Goal: Task Accomplishment & Management: Manage account settings

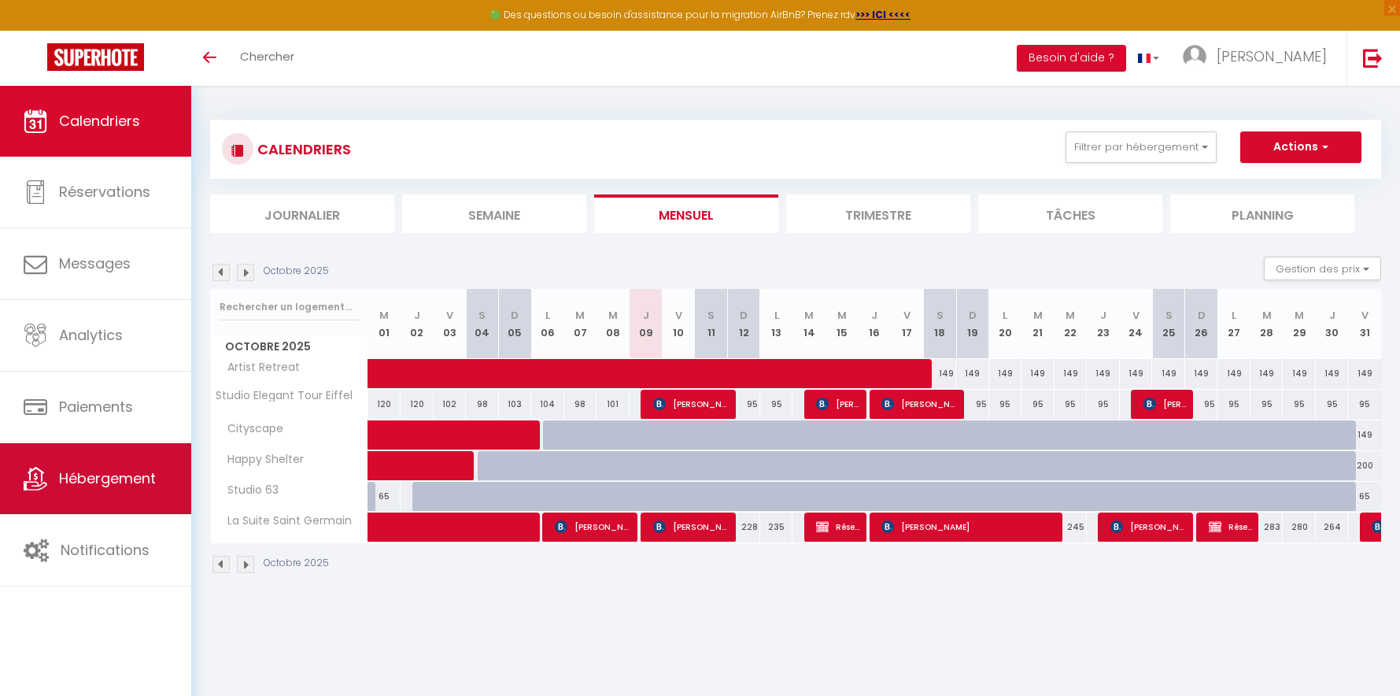
click at [120, 453] on link "Hébergement" at bounding box center [95, 478] width 191 height 71
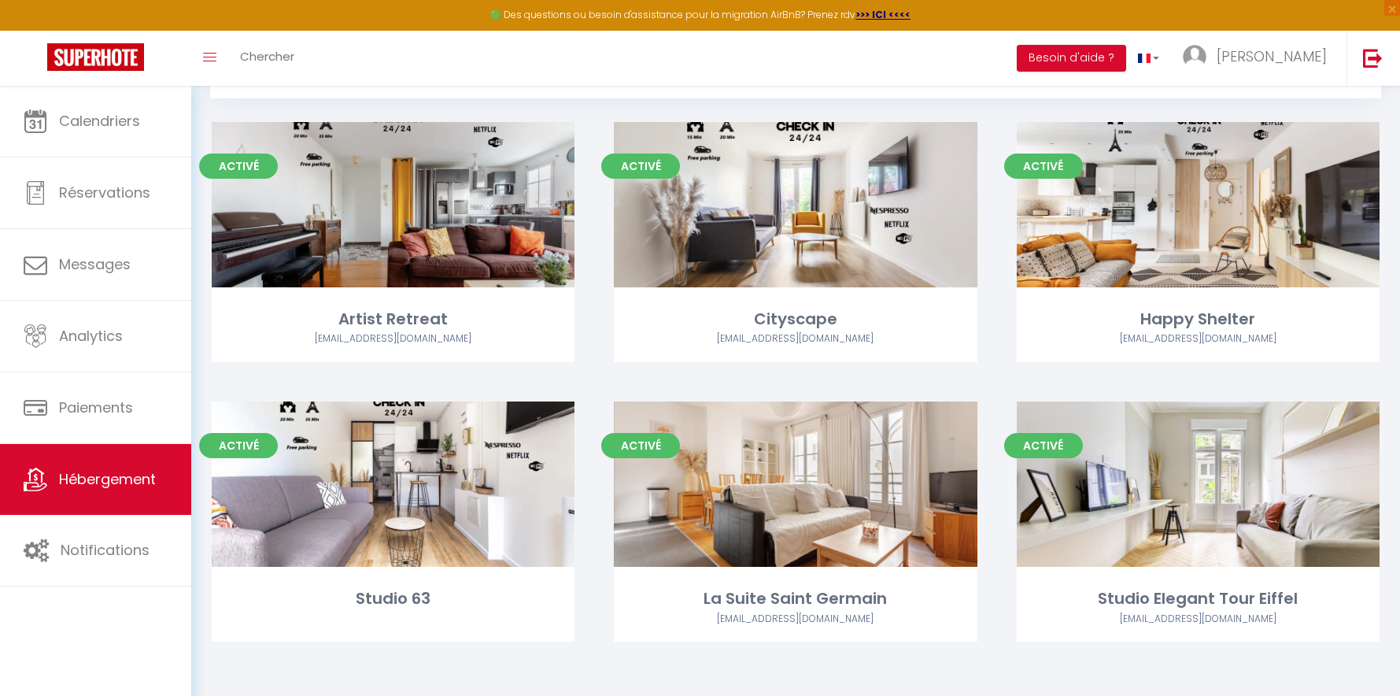
scroll to position [86, 0]
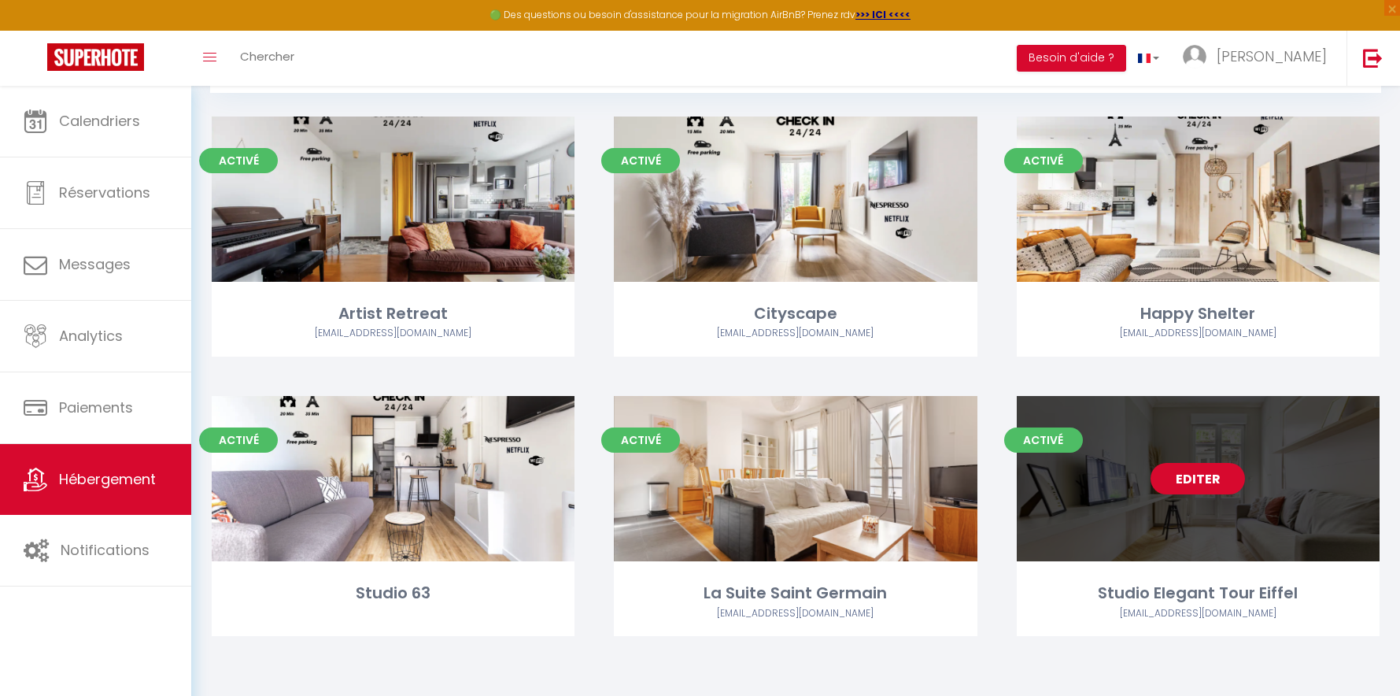
click at [1188, 489] on link "Editer" at bounding box center [1198, 478] width 94 height 31
select select "3"
select select "2"
select select "1"
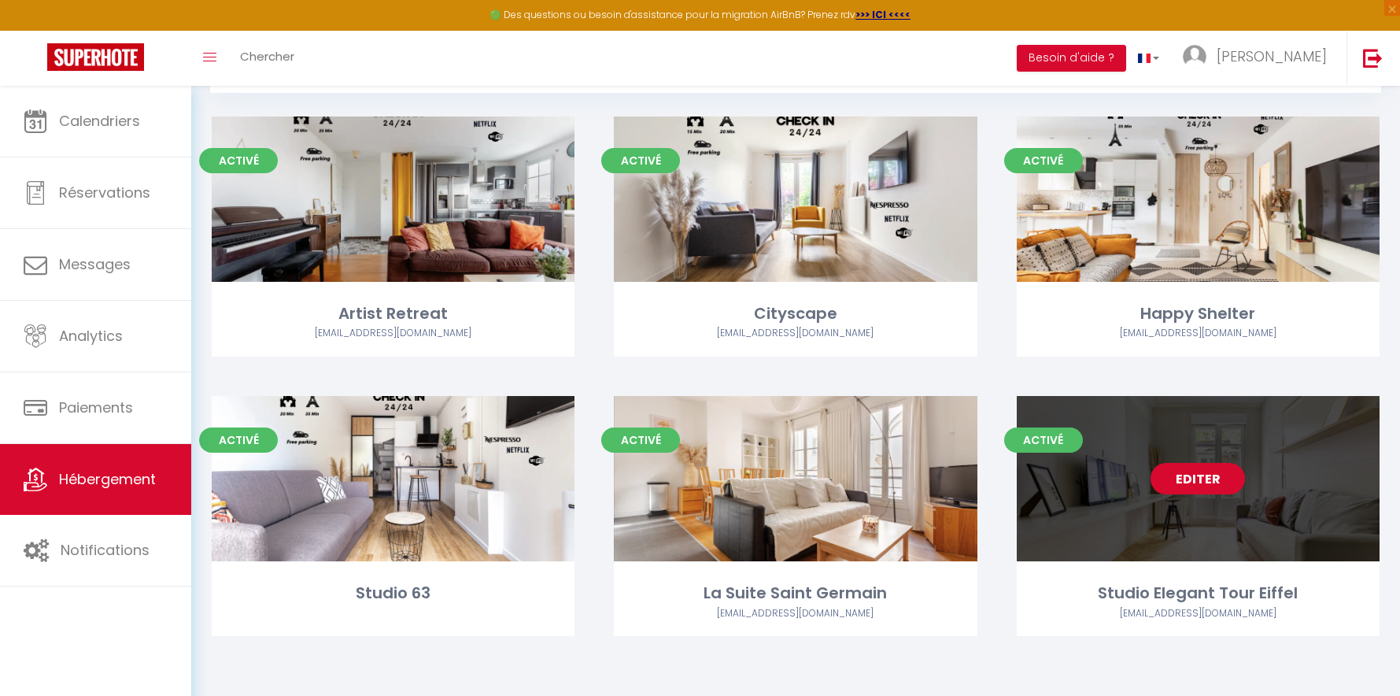
select select "28"
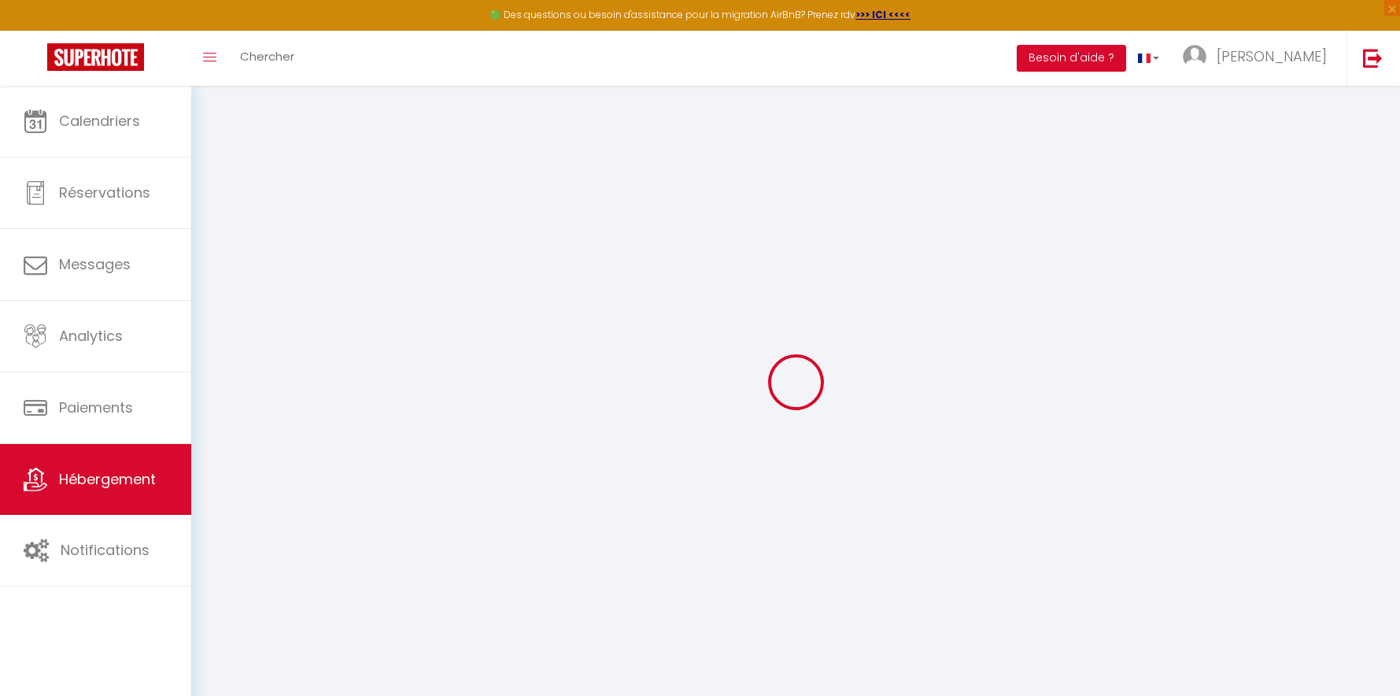
select select
checkbox input "false"
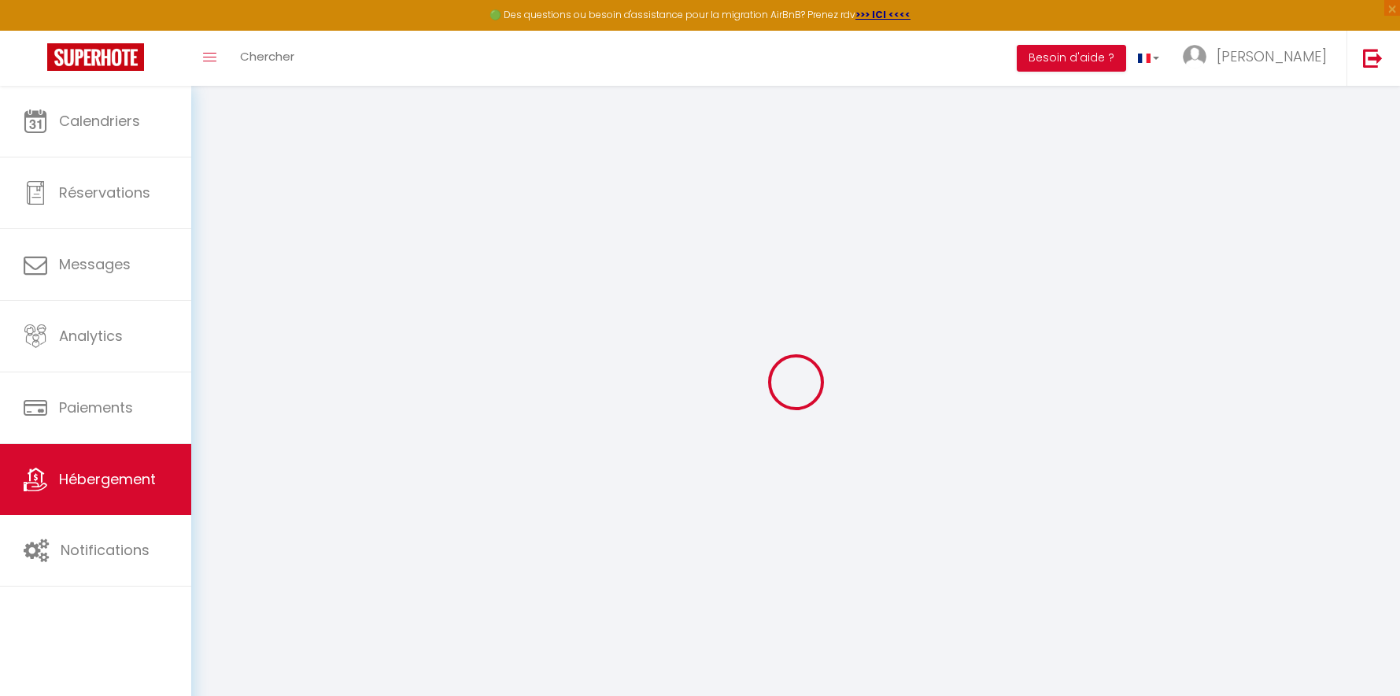
select select
checkbox input "false"
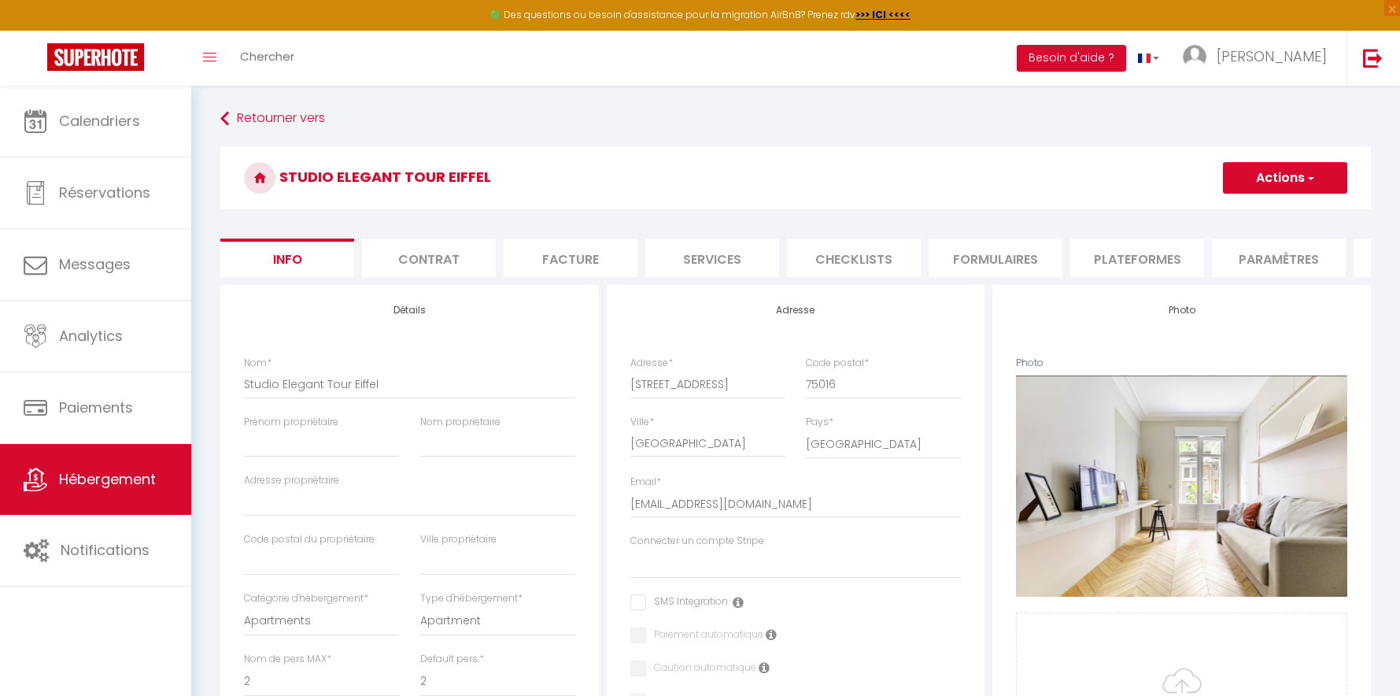
click at [408, 263] on li "Contrat" at bounding box center [429, 258] width 134 height 39
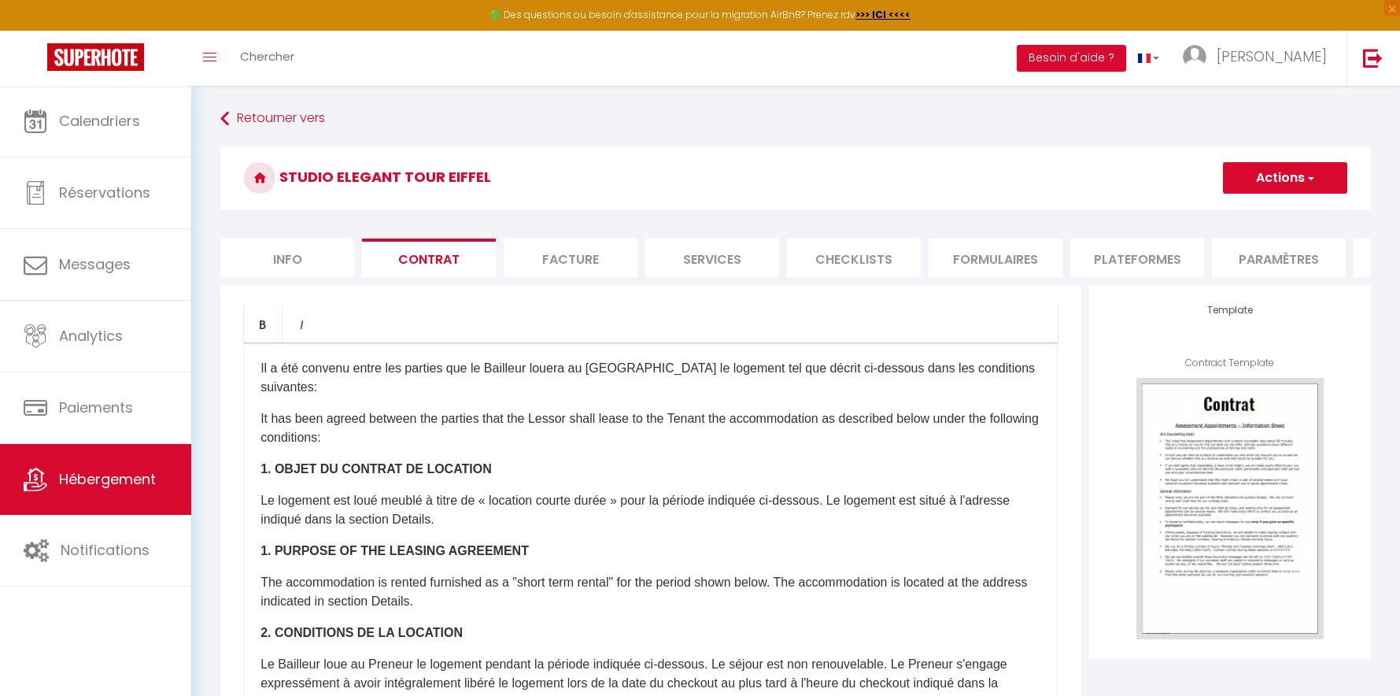
click at [534, 272] on li "Facture" at bounding box center [571, 258] width 134 height 39
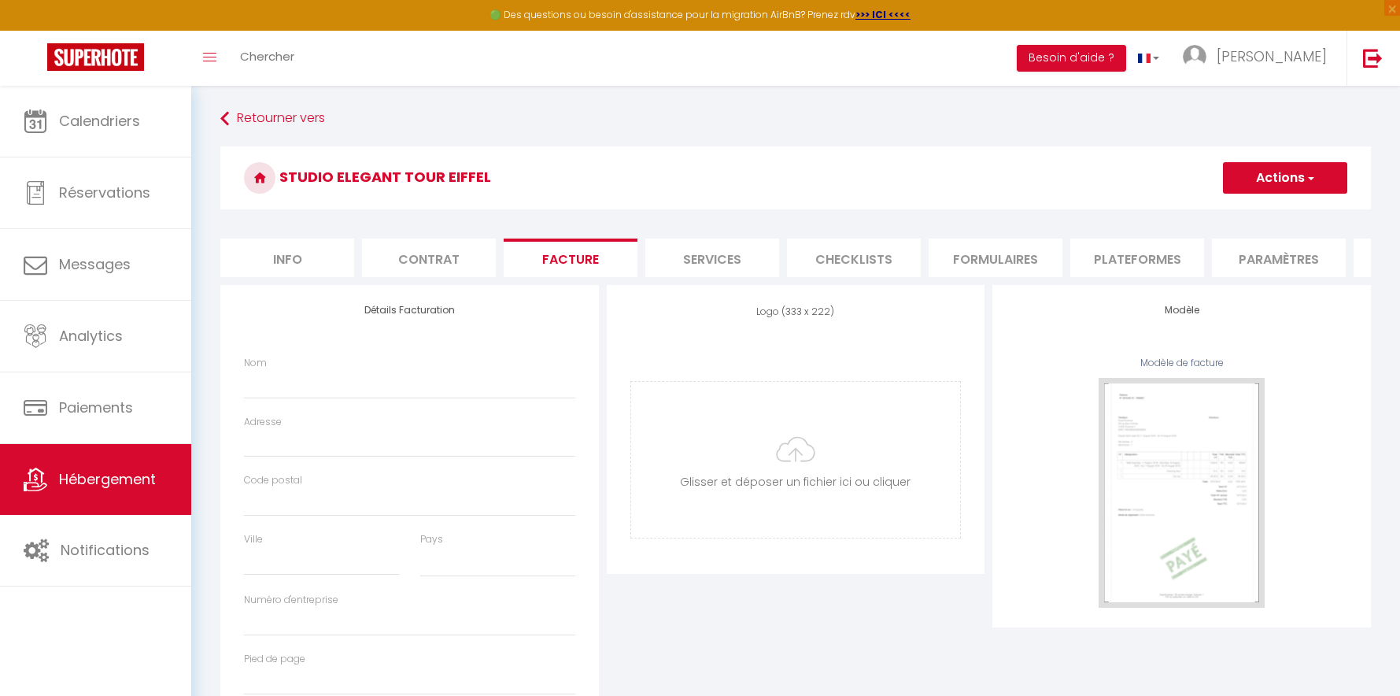
select select
click at [701, 267] on li "Services" at bounding box center [712, 258] width 134 height 39
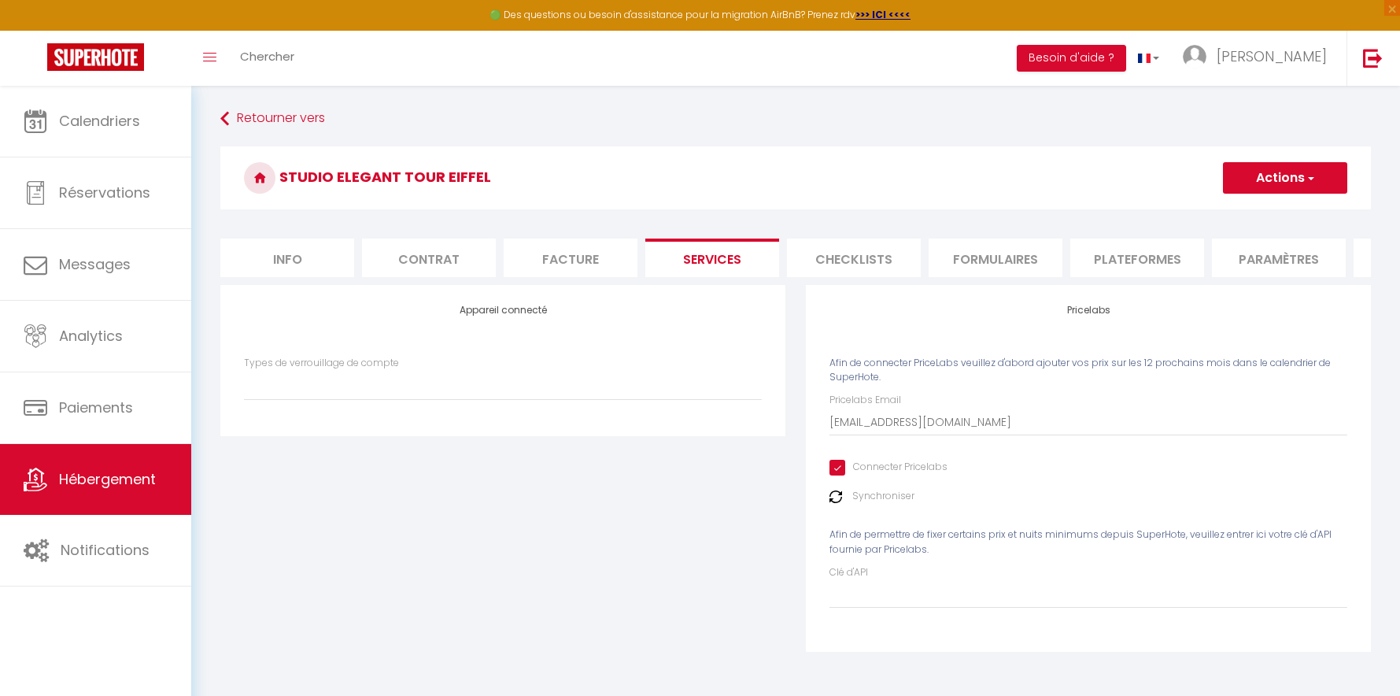
select select
click at [838, 264] on li "Checklists" at bounding box center [854, 258] width 134 height 39
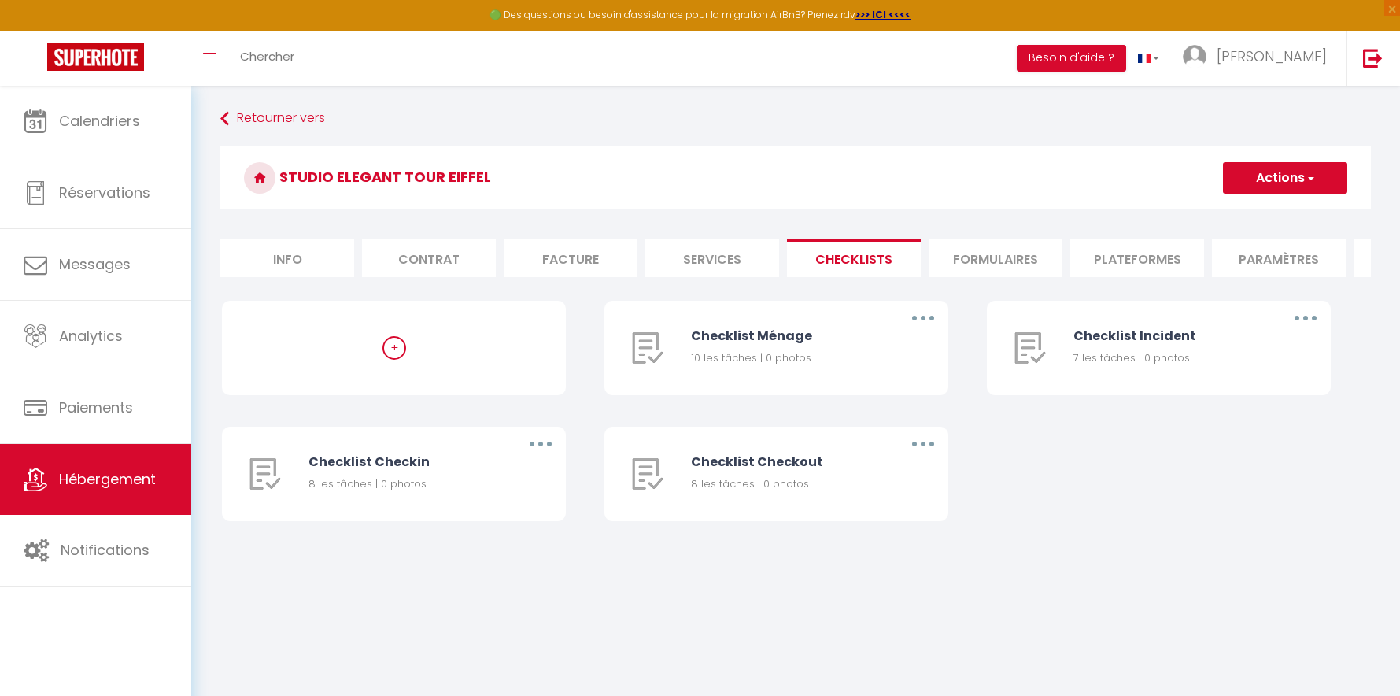
click at [986, 257] on li "Formulaires" at bounding box center [996, 258] width 134 height 39
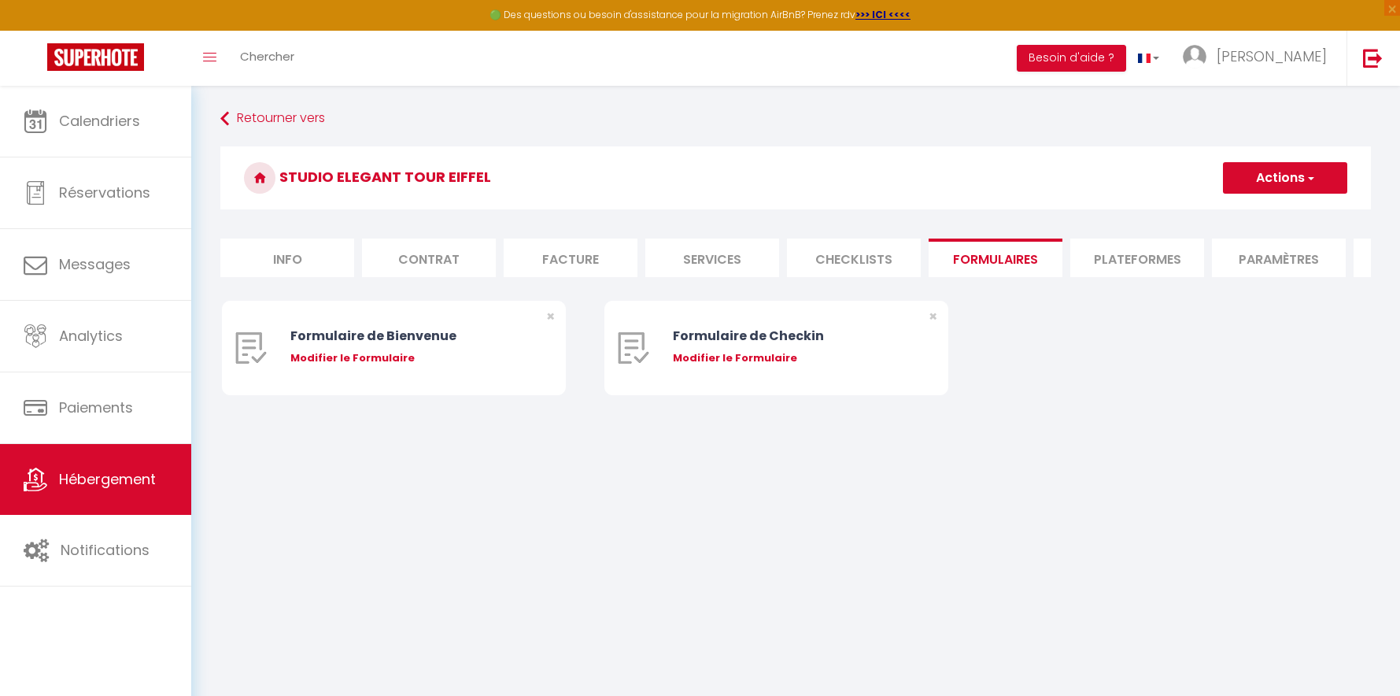
click at [1138, 261] on li "Plateformes" at bounding box center [1138, 258] width 134 height 39
select select
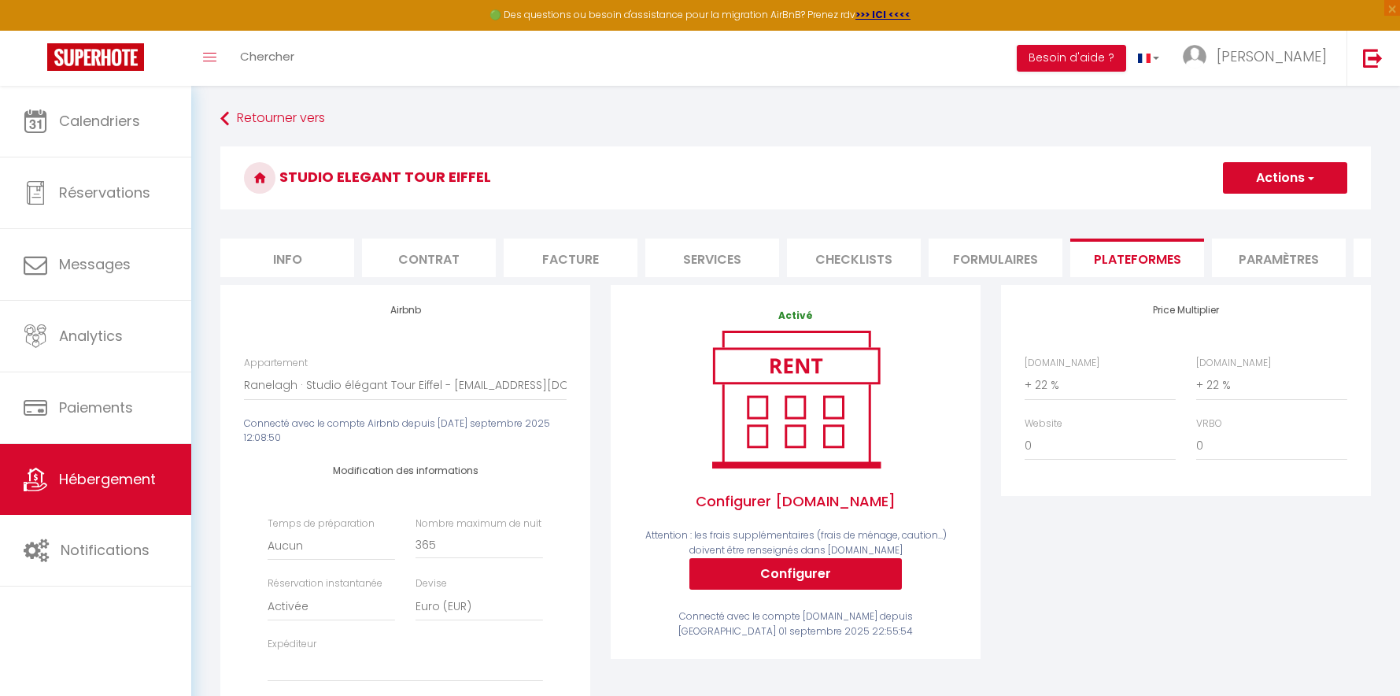
scroll to position [39, 0]
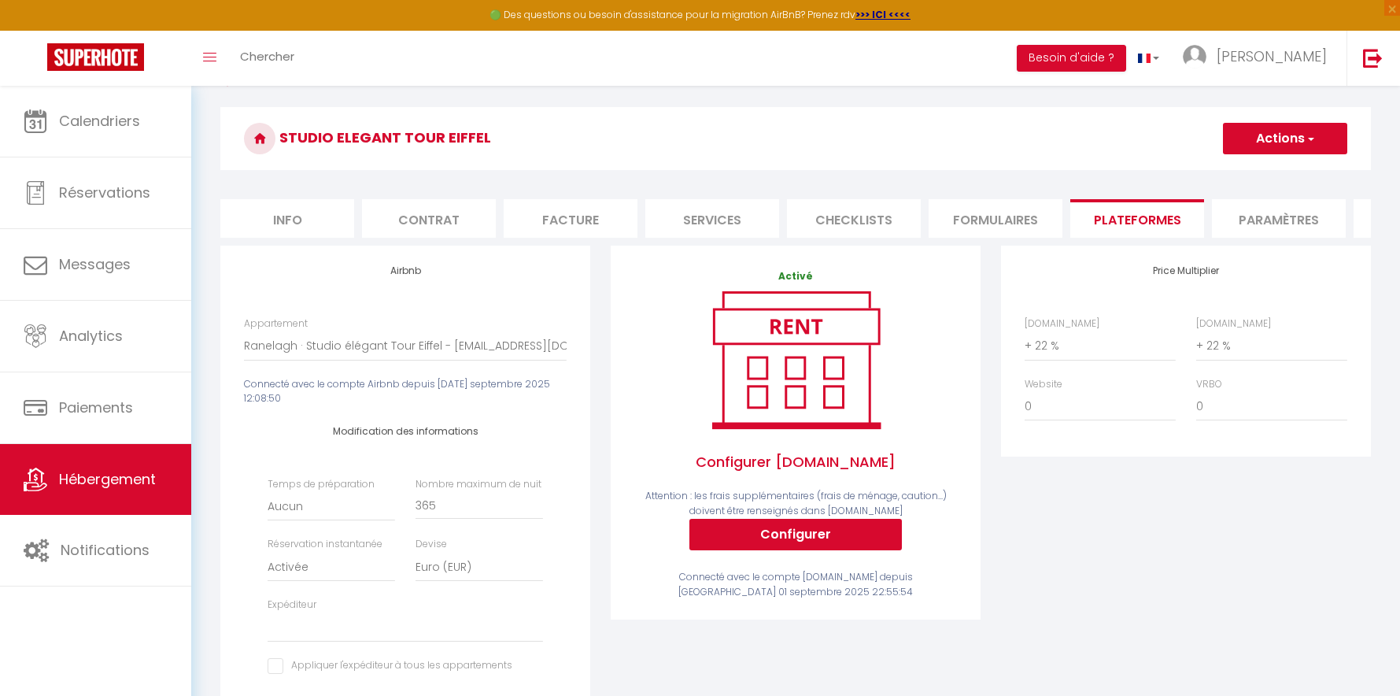
click at [1263, 228] on li "Paramètres" at bounding box center [1279, 218] width 134 height 39
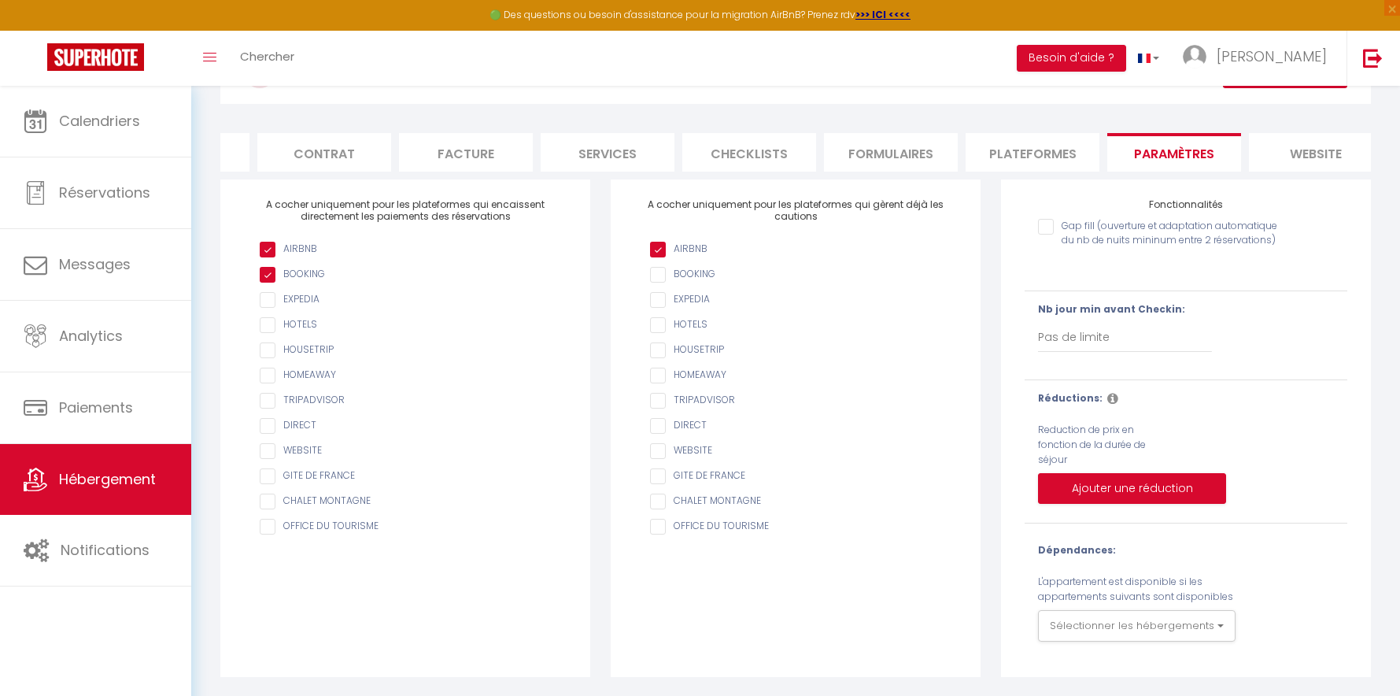
scroll to position [117, 0]
click at [1051, 227] on input "Gap fill (ouverture et adaptation automatique du nb de nuits mininum entre 2 ré…" at bounding box center [1158, 227] width 241 height 16
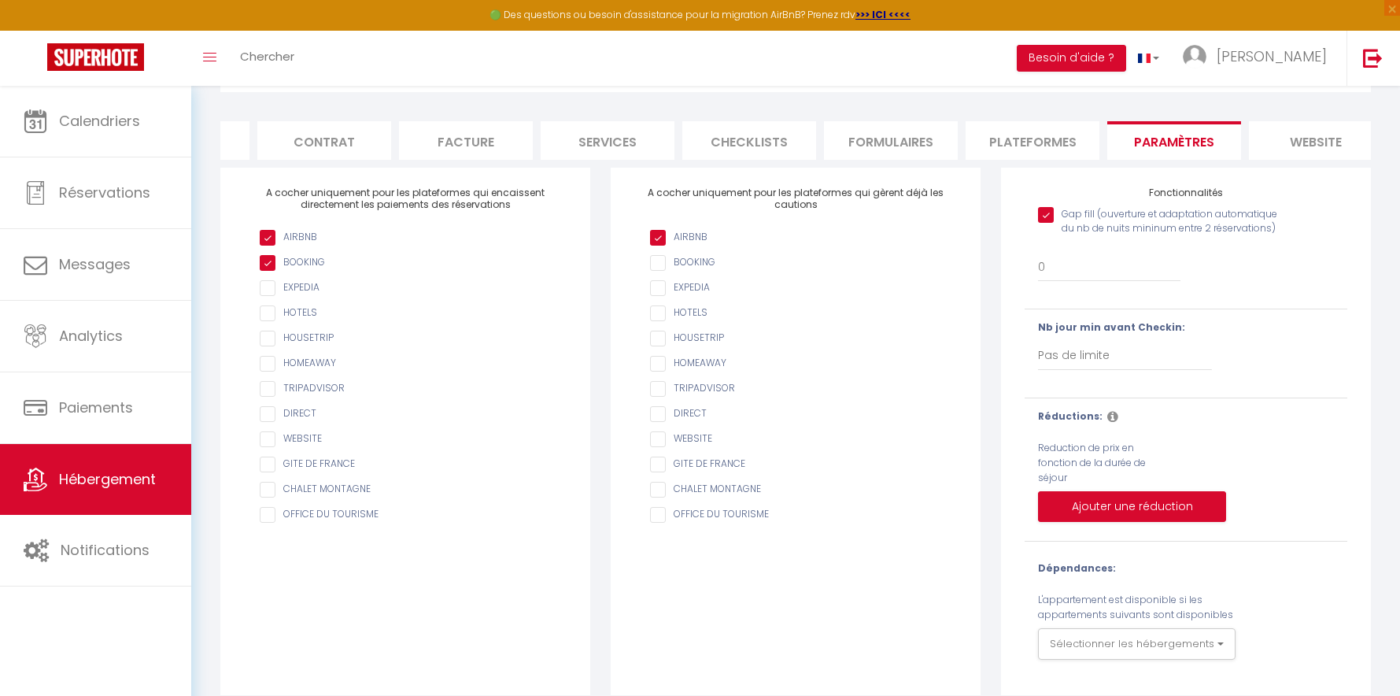
click at [1051, 223] on input "Gap fill (ouverture et adaptation automatique du nb de nuits mininum entre 2 ré…" at bounding box center [1158, 215] width 241 height 16
checkbox input "false"
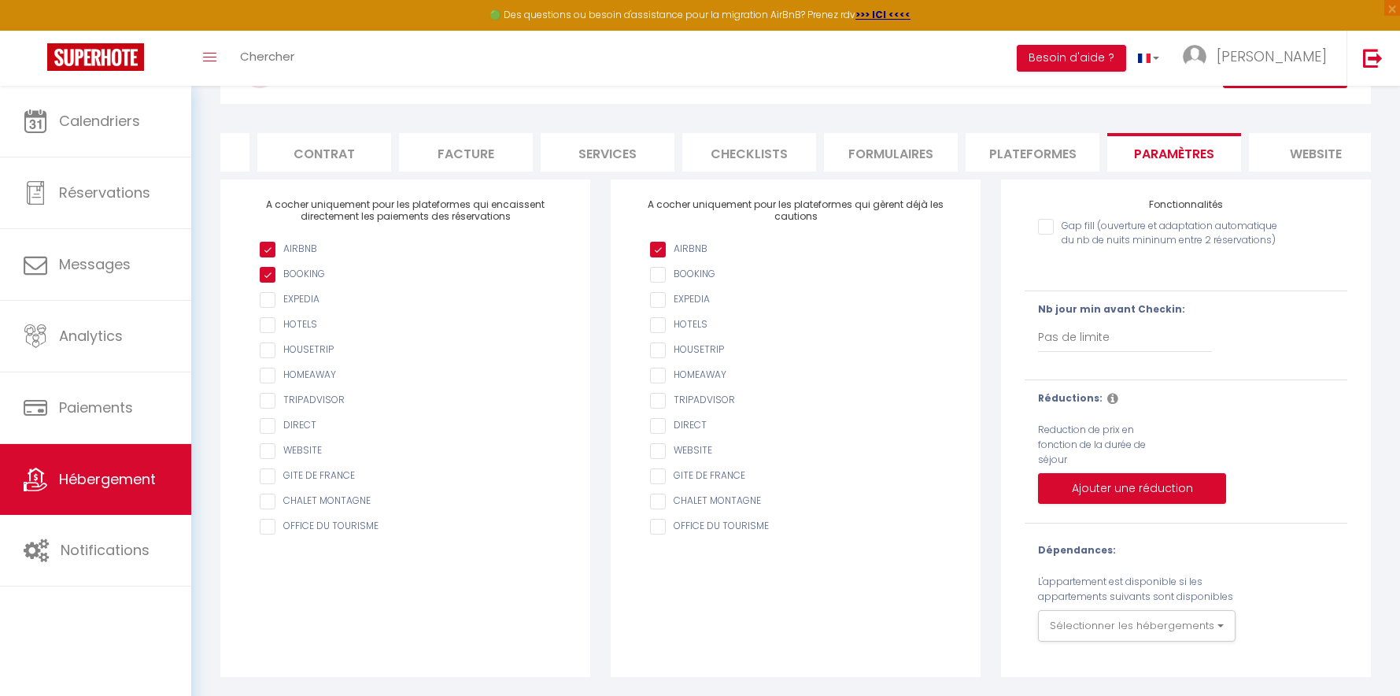
click at [338, 154] on li "Contrat" at bounding box center [324, 152] width 134 height 39
select select
checkbox input "false"
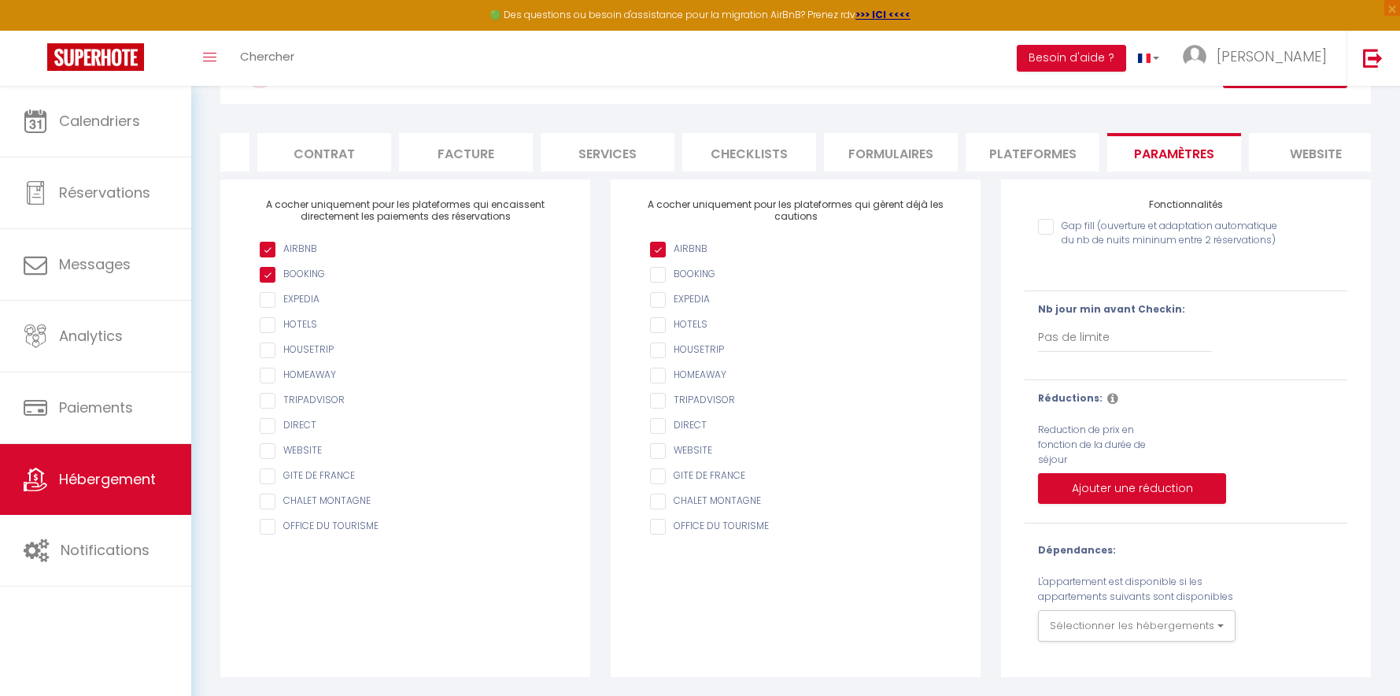
checkbox input "false"
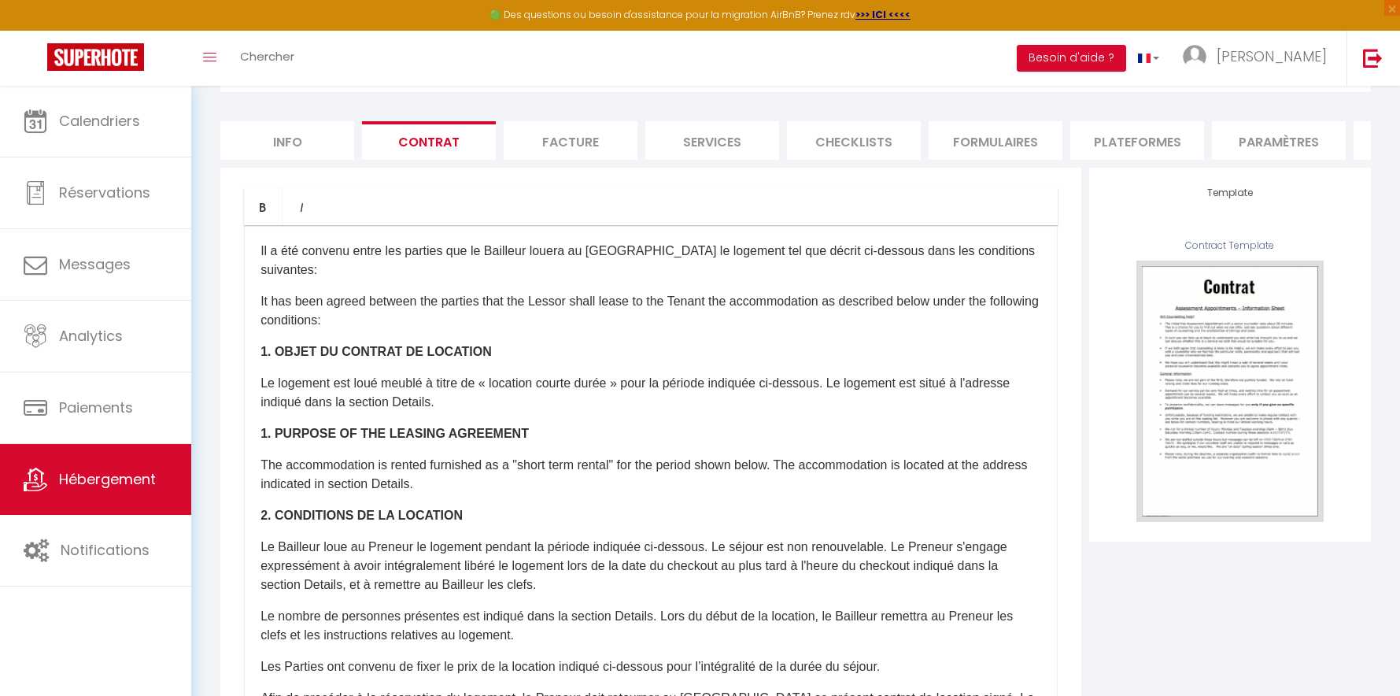
click at [287, 151] on li "Info" at bounding box center [287, 140] width 134 height 39
select select
checkbox input "false"
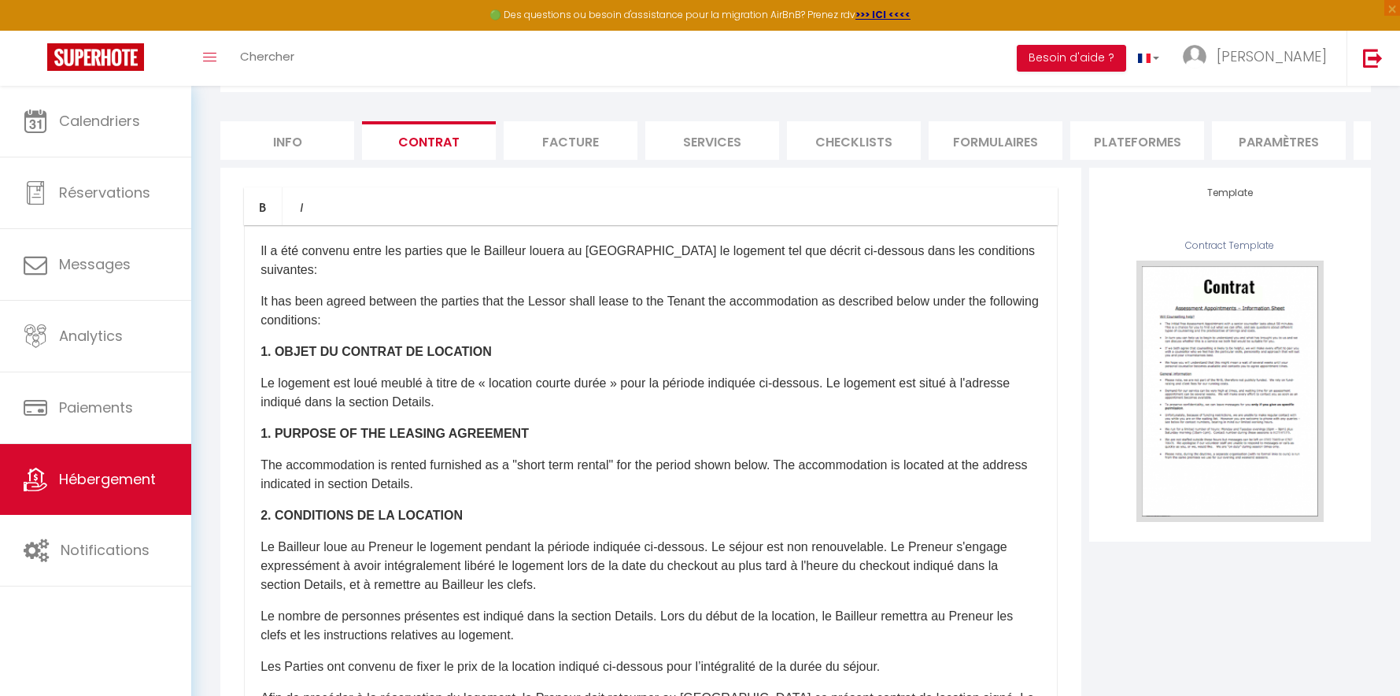
checkbox input "false"
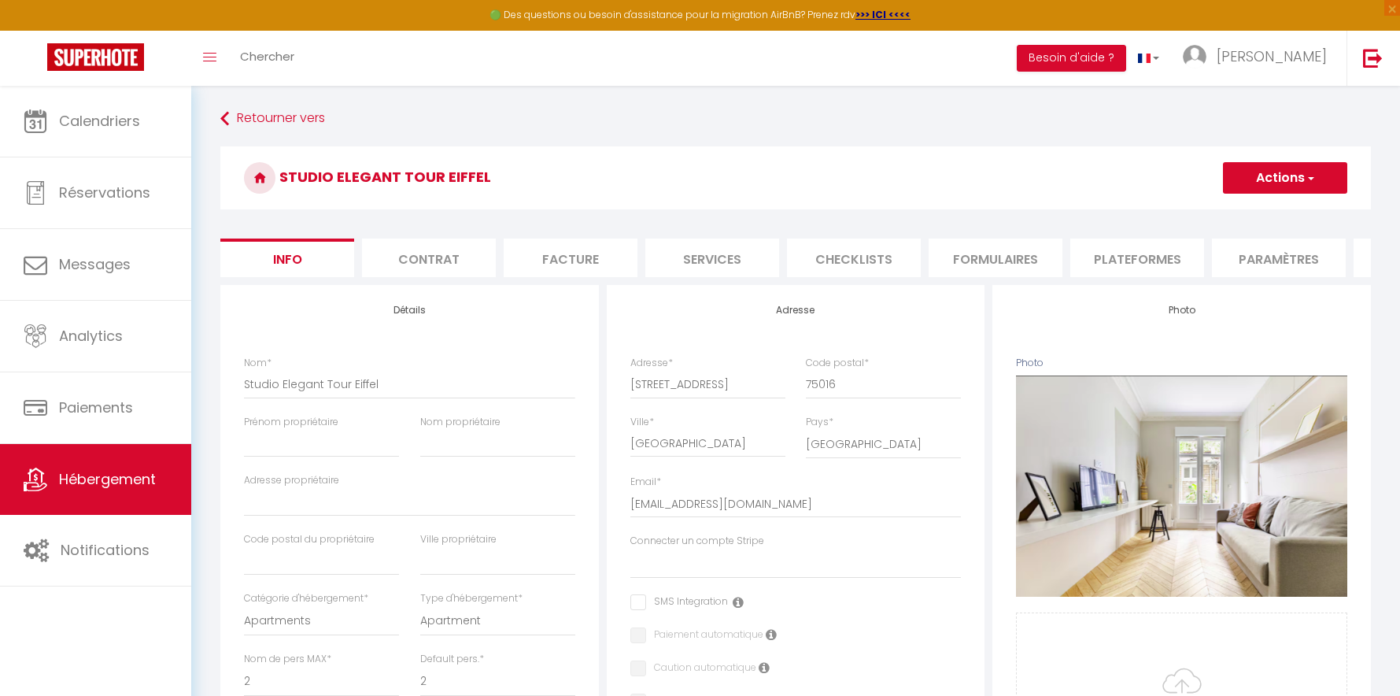
click at [459, 268] on li "Contrat" at bounding box center [429, 258] width 134 height 39
select select
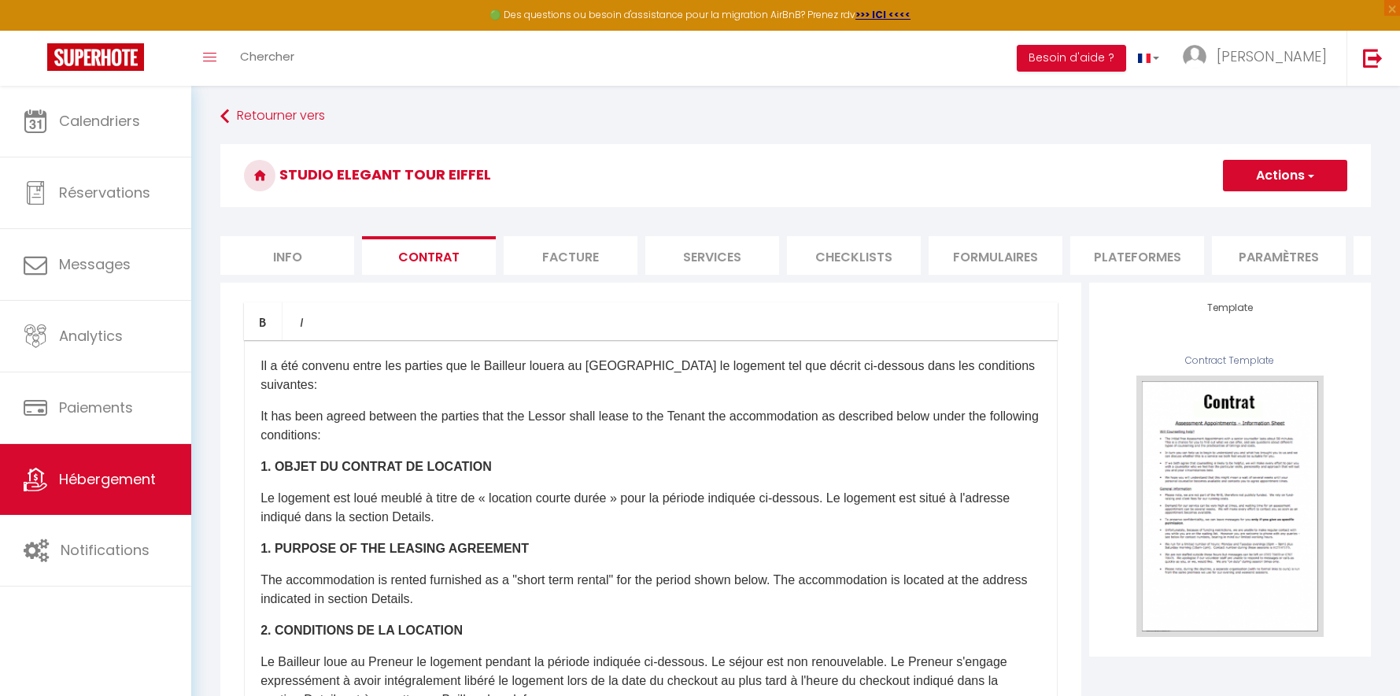
scroll to position [3, 0]
click at [582, 255] on li "Facture" at bounding box center [571, 254] width 134 height 39
select select
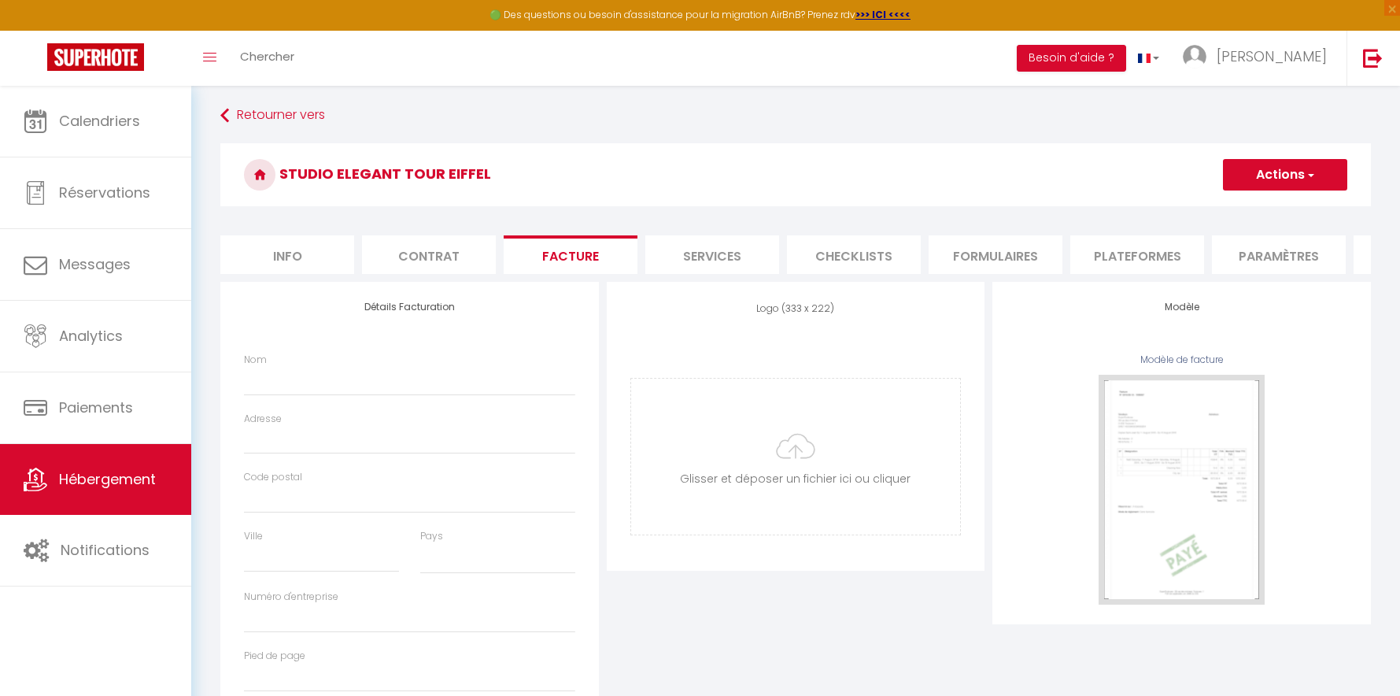
select select
click at [686, 255] on li "Services" at bounding box center [712, 254] width 134 height 39
select select
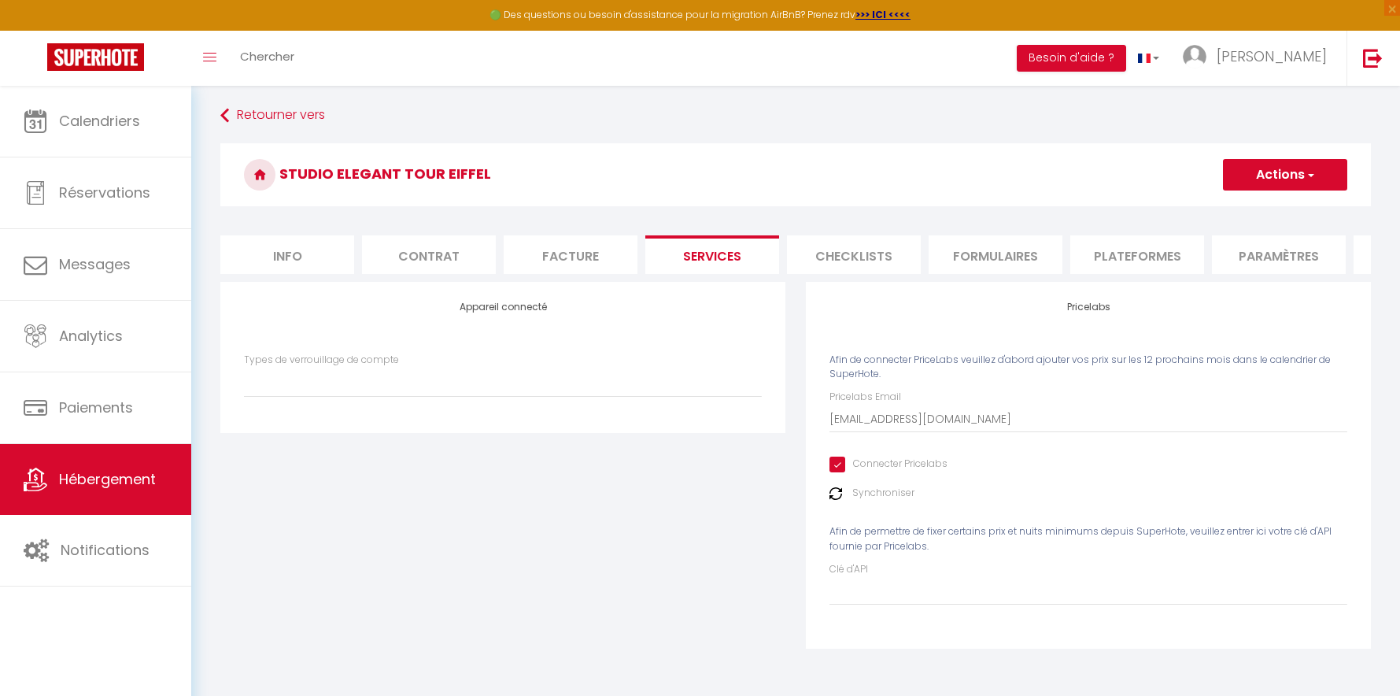
click at [891, 259] on li "Checklists" at bounding box center [854, 254] width 134 height 39
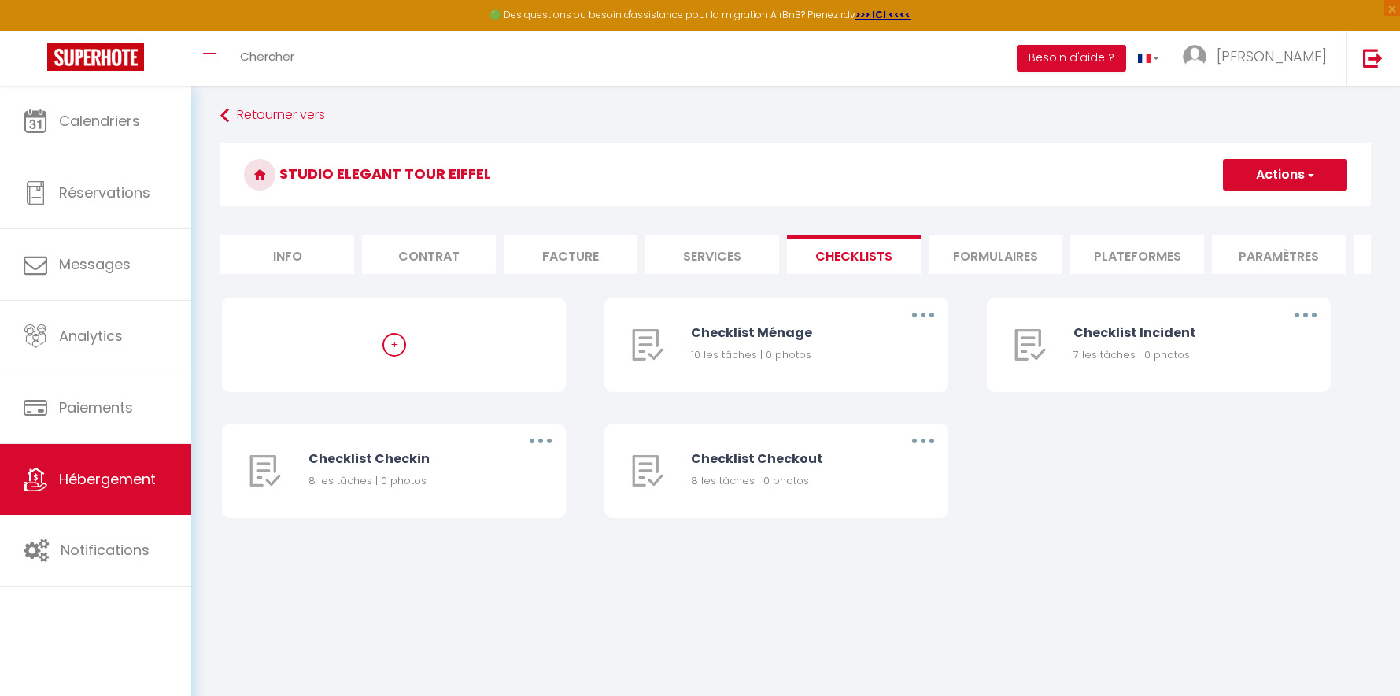
click at [989, 260] on li "Formulaires" at bounding box center [996, 254] width 134 height 39
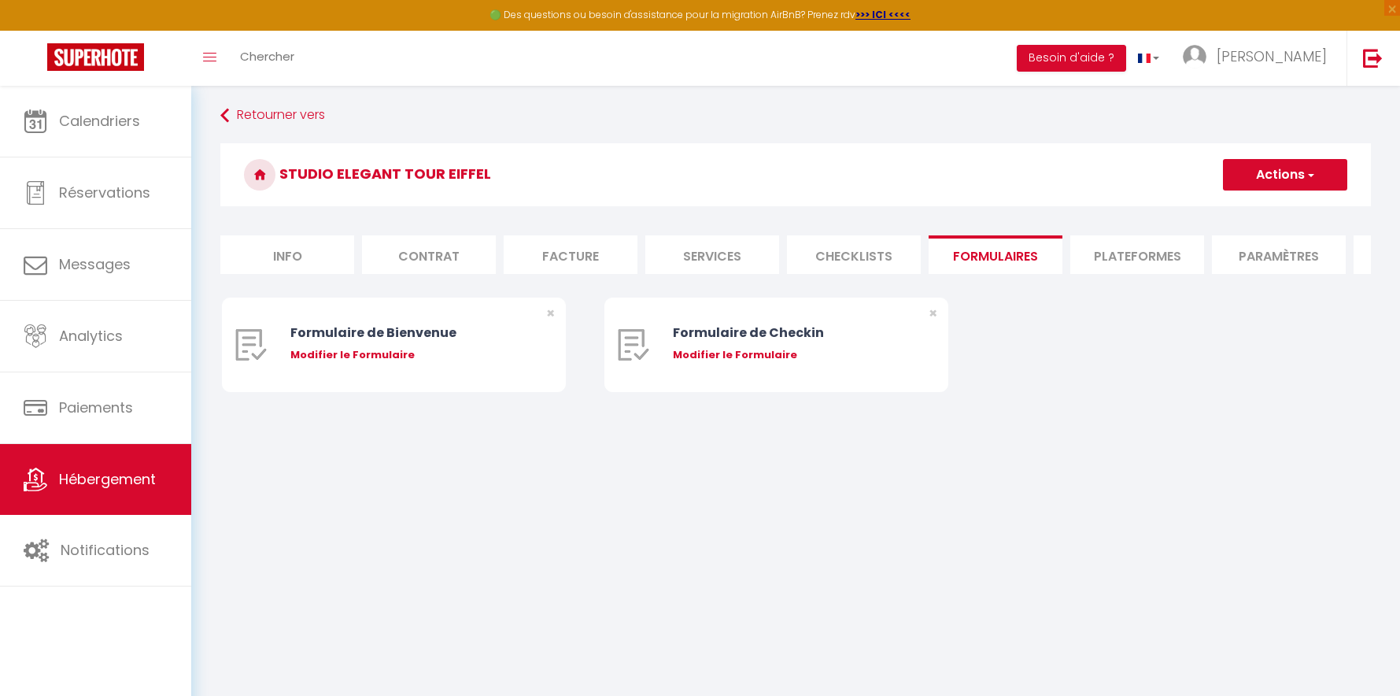
click at [1104, 257] on li "Plateformes" at bounding box center [1138, 254] width 134 height 39
select select
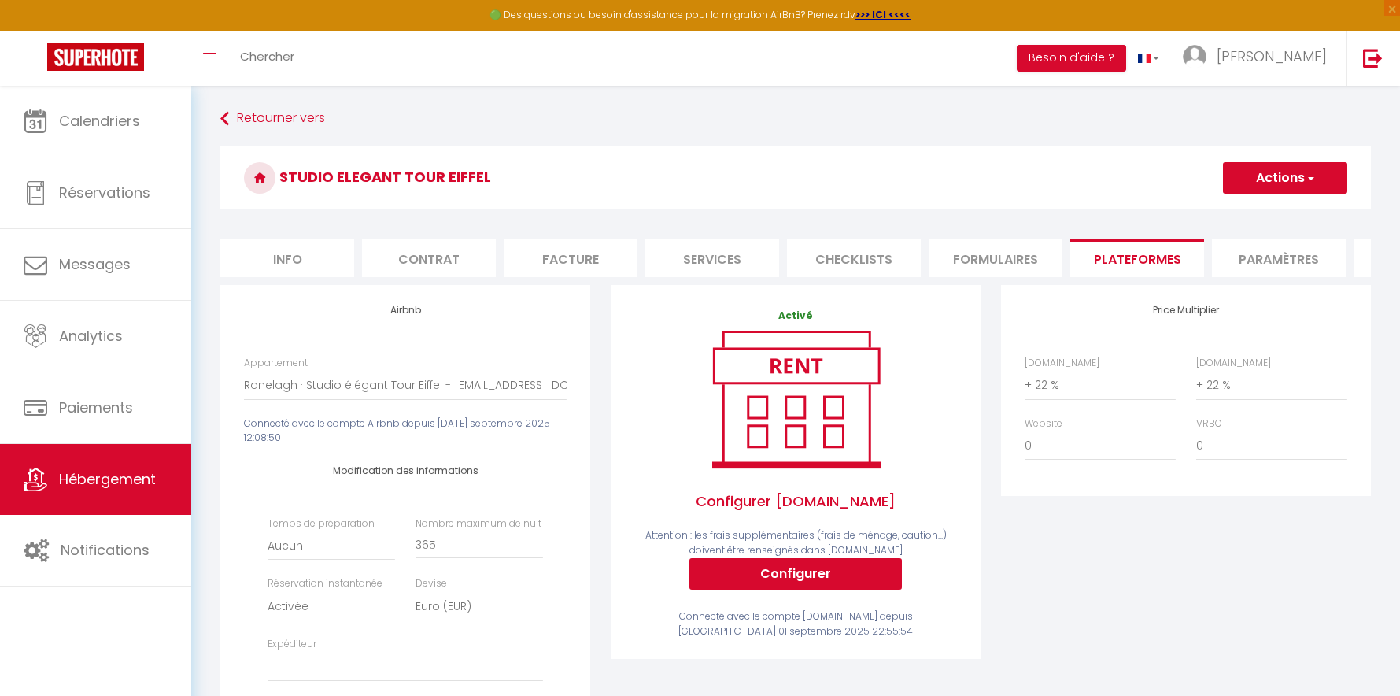
click at [1270, 272] on li "Paramètres" at bounding box center [1279, 258] width 134 height 39
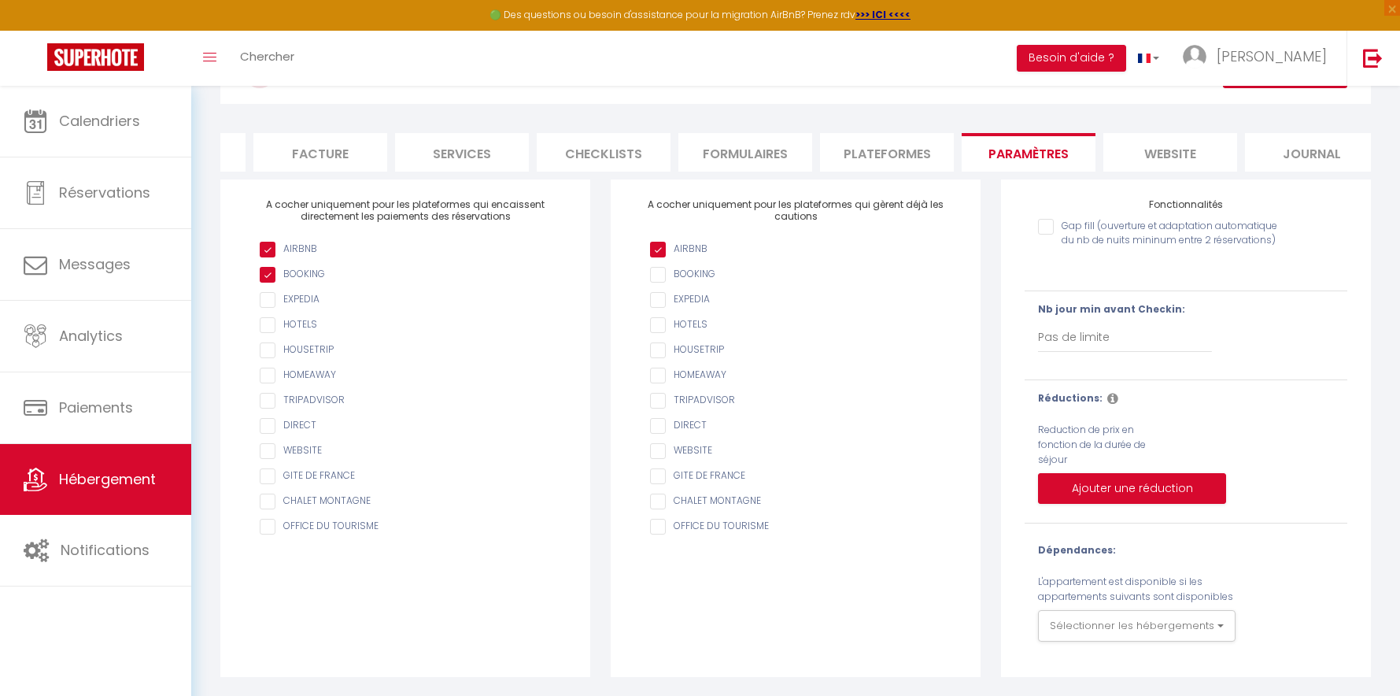
scroll to position [0, 252]
click at [126, 466] on link "Hébergement" at bounding box center [95, 479] width 191 height 71
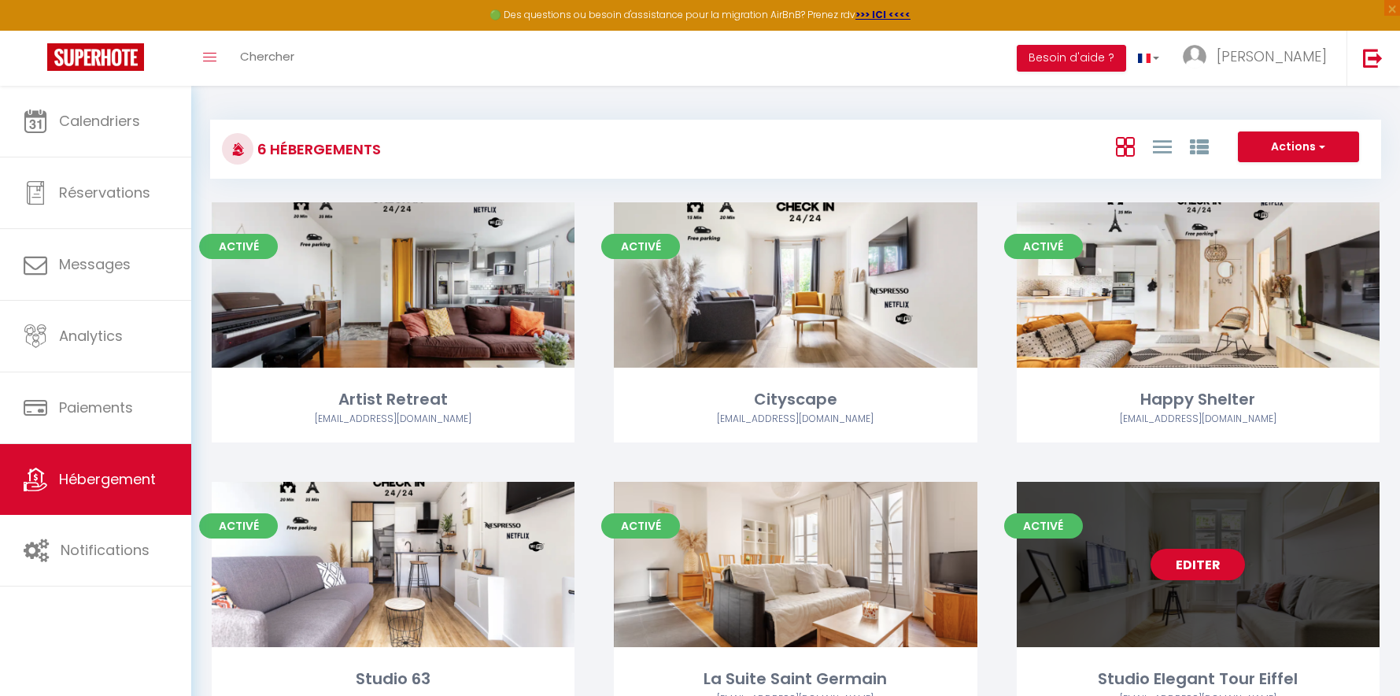
click at [1285, 589] on div "Editer" at bounding box center [1198, 564] width 363 height 165
select select "3"
select select "2"
select select "1"
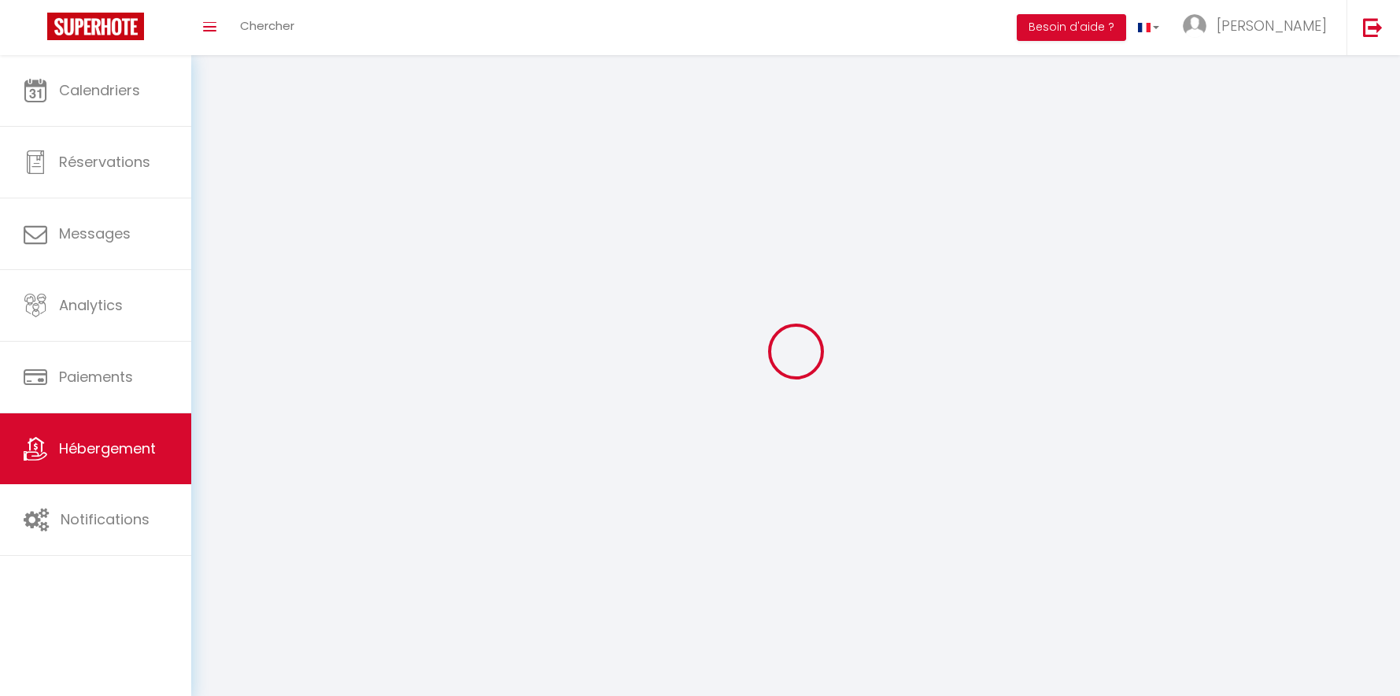
select select
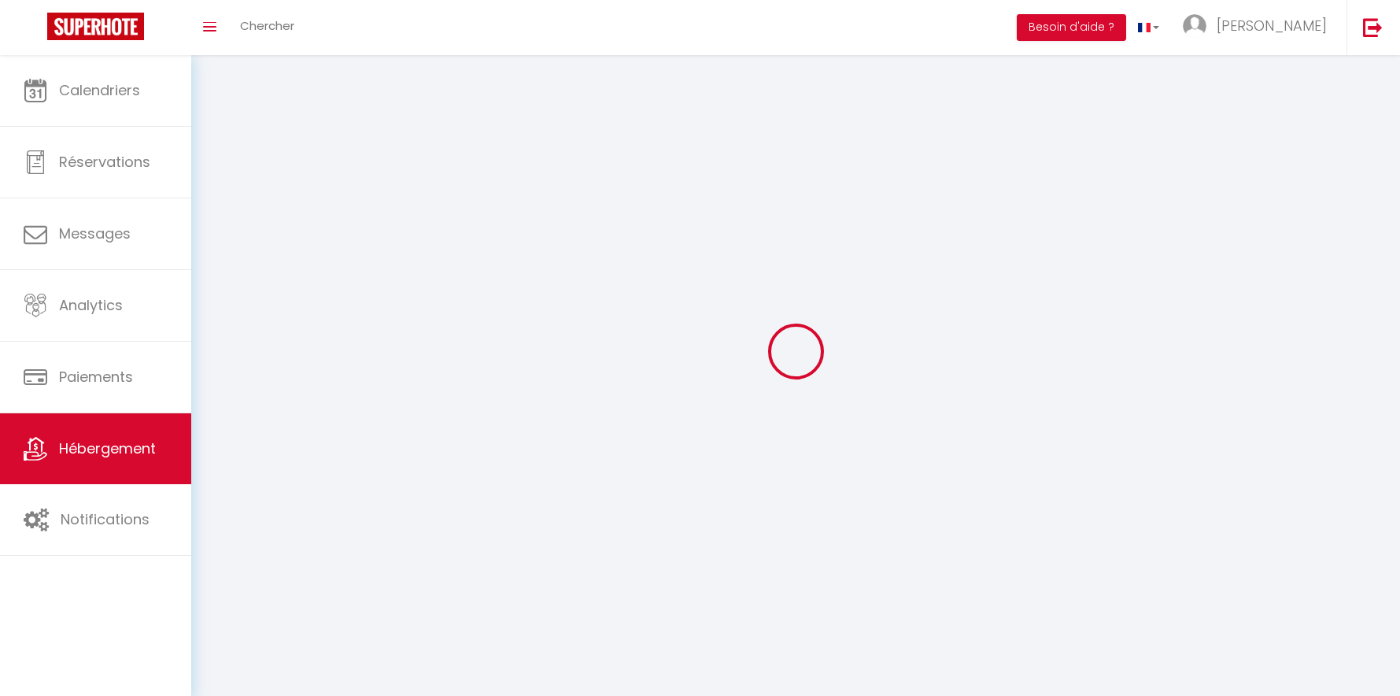
select select
checkbox input "false"
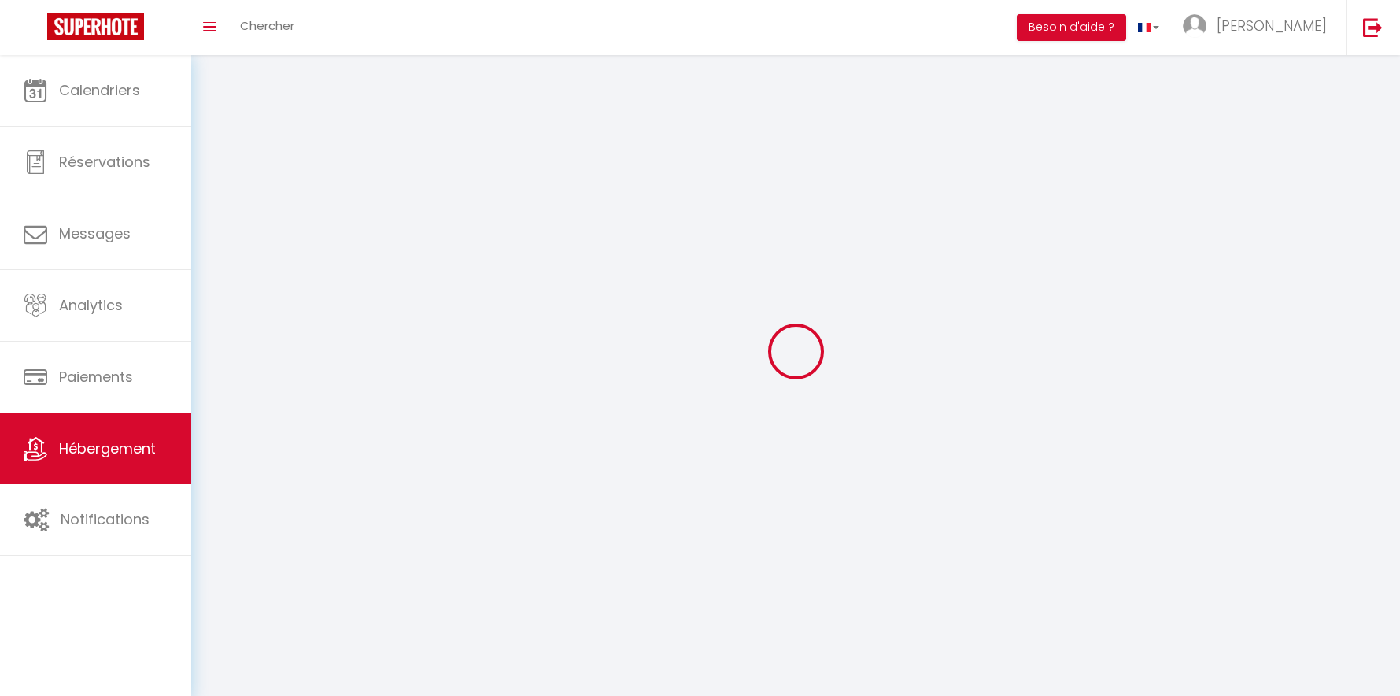
select select
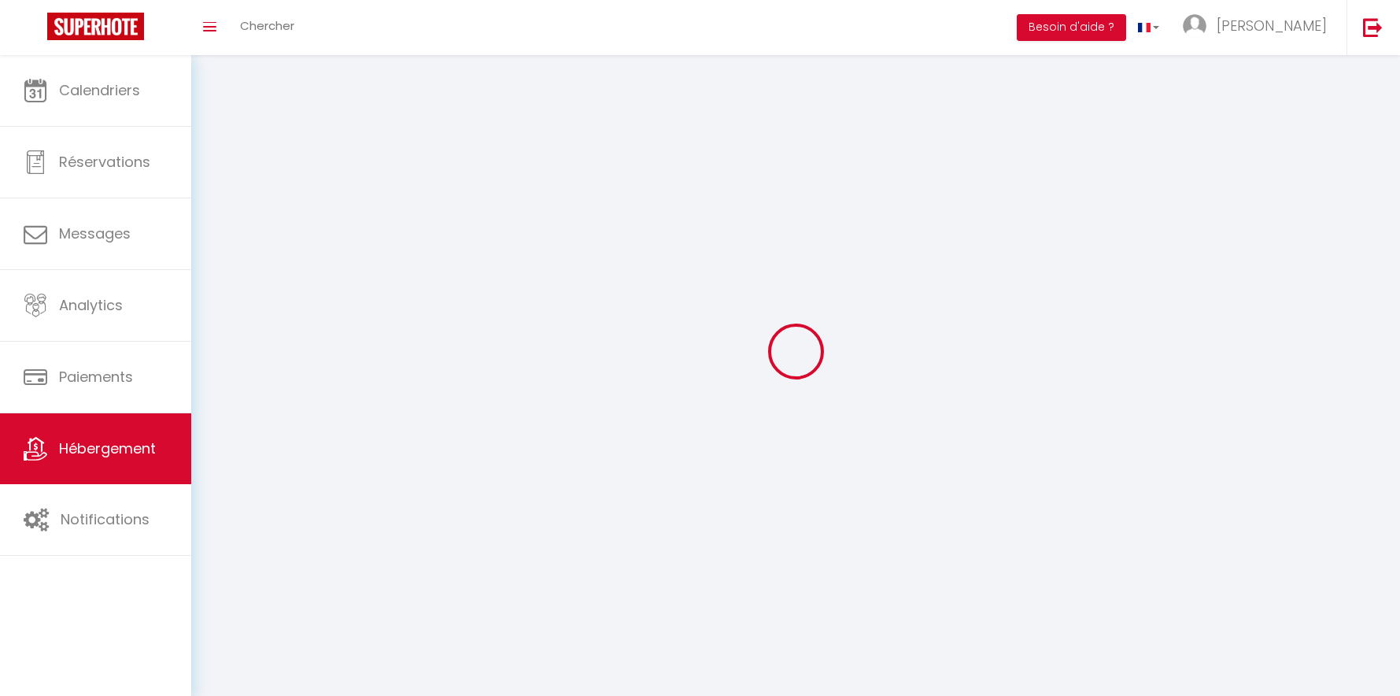
select select
checkbox input "false"
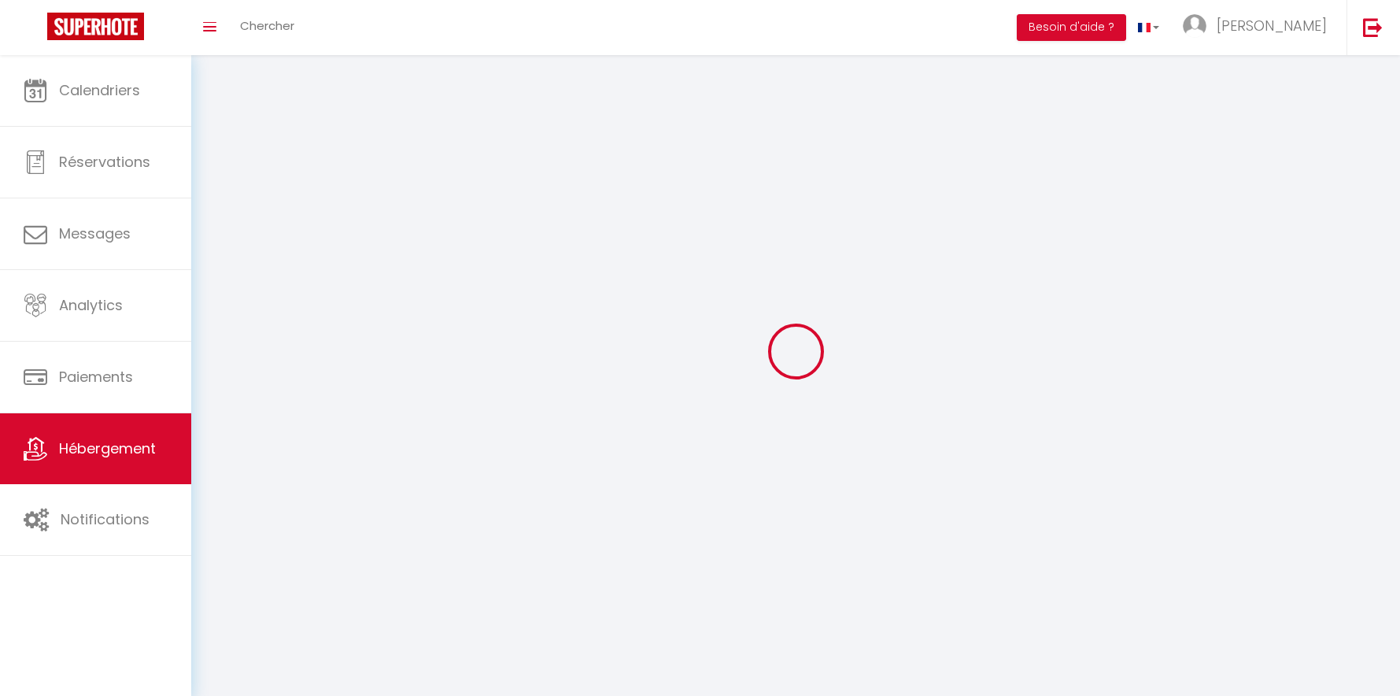
checkbox input "false"
select select
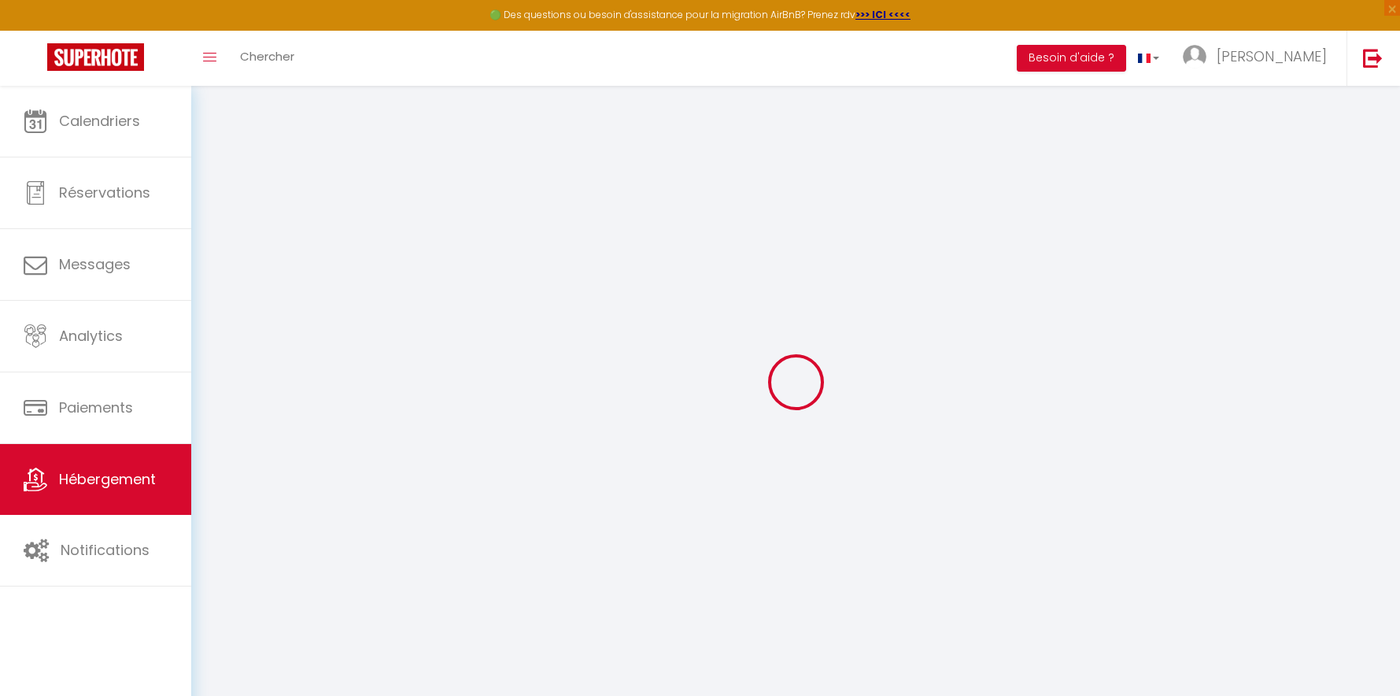
checkbox input "true"
checkbox input "false"
select select
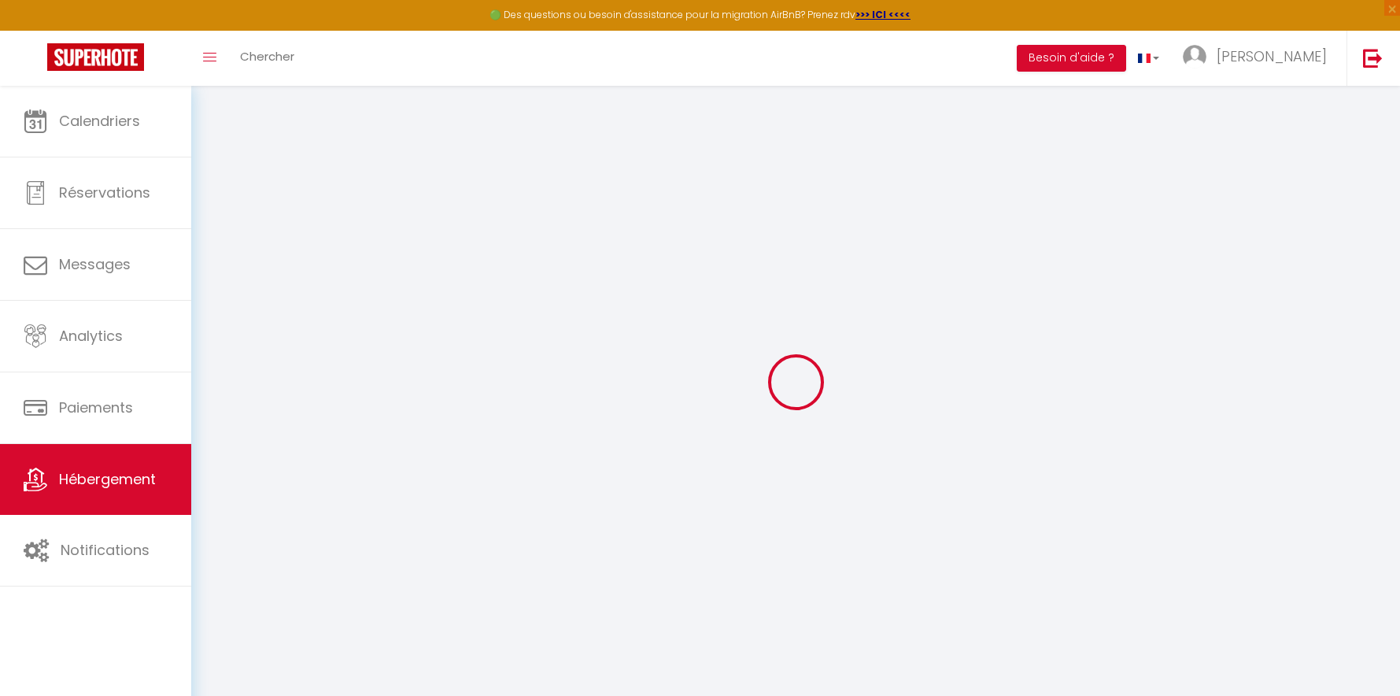
checkbox input "false"
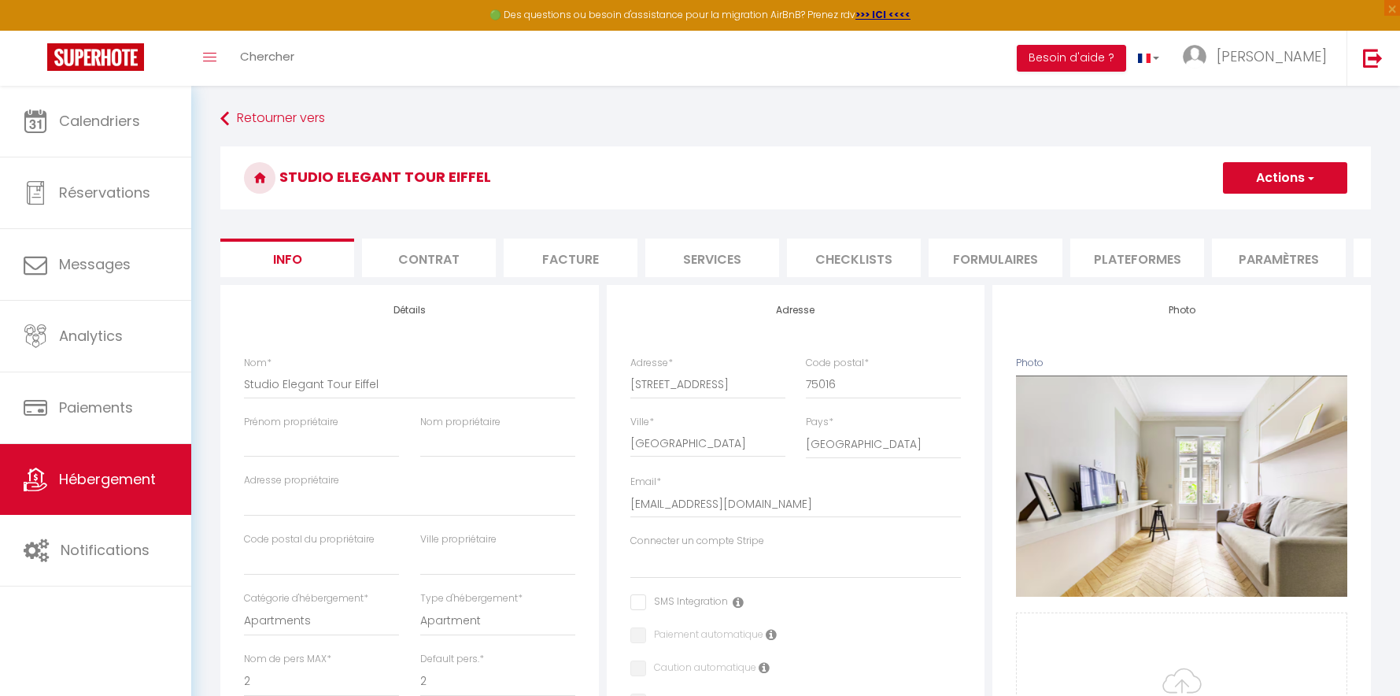
click at [1301, 176] on button "Actions" at bounding box center [1285, 177] width 124 height 31
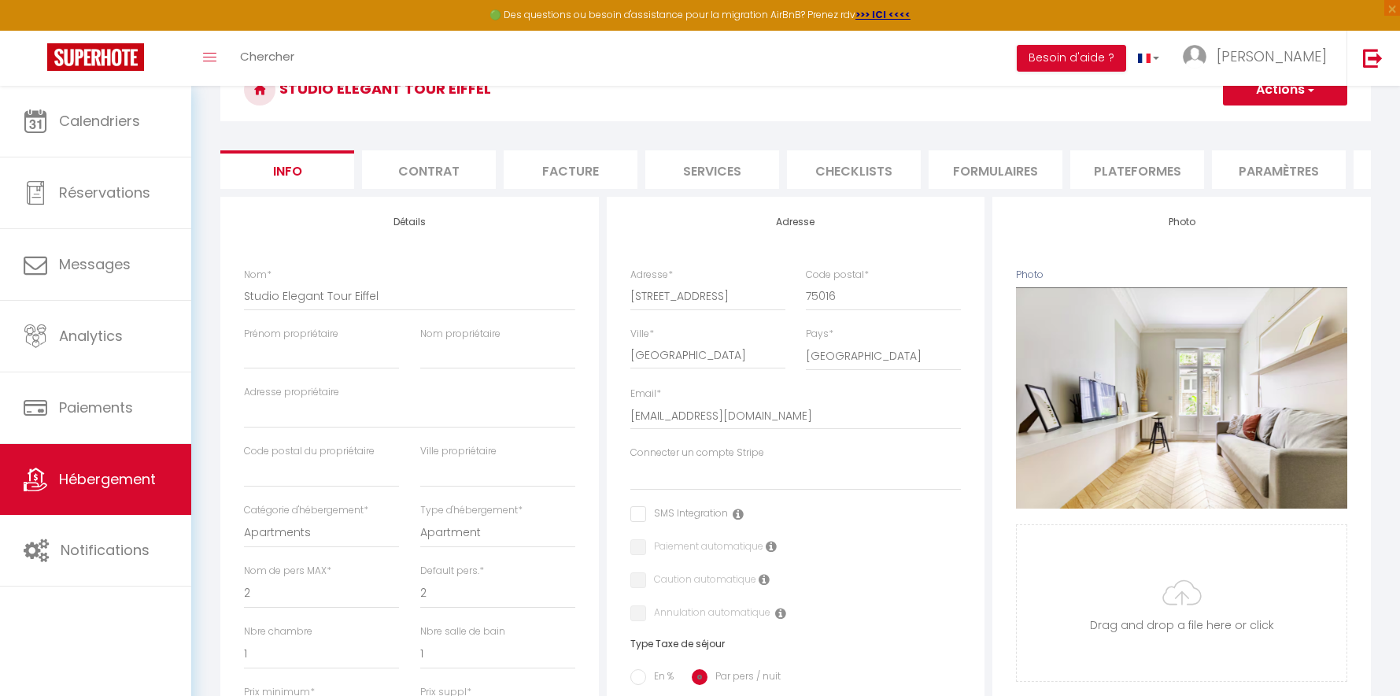
scroll to position [94, 0]
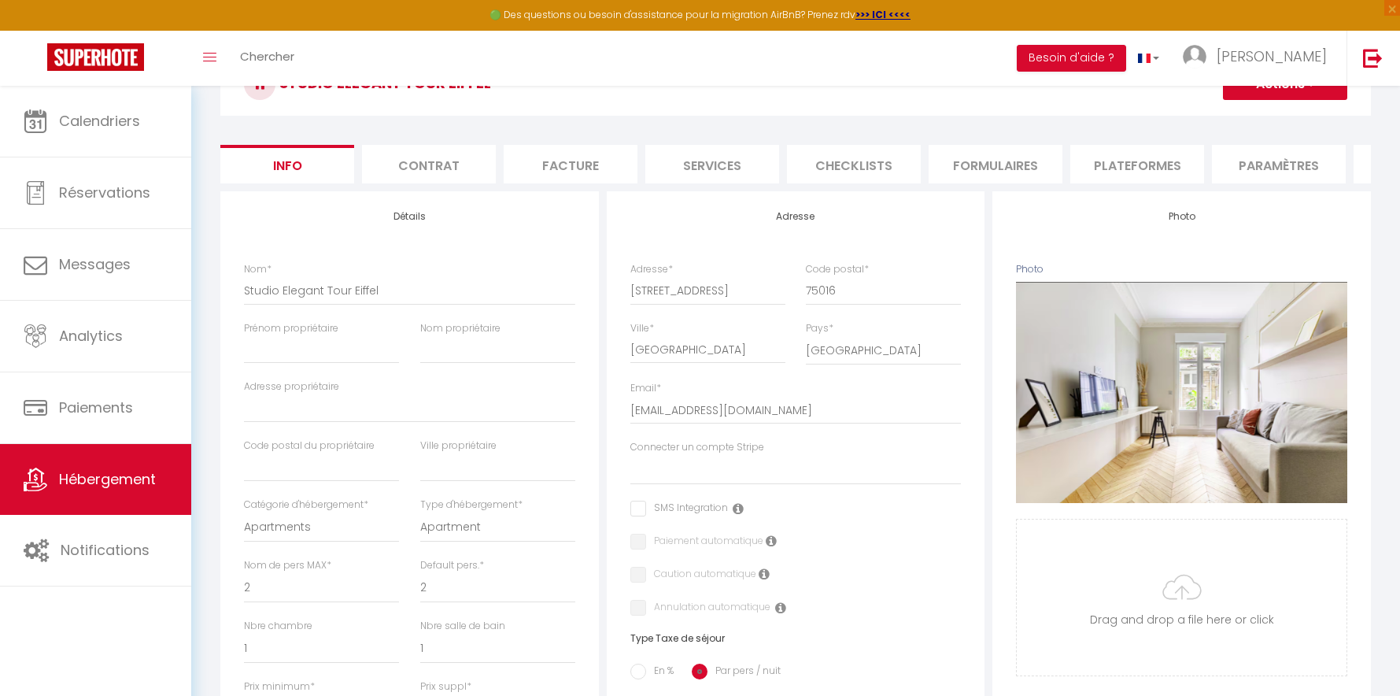
click at [1297, 159] on li "Paramètres" at bounding box center [1279, 164] width 134 height 39
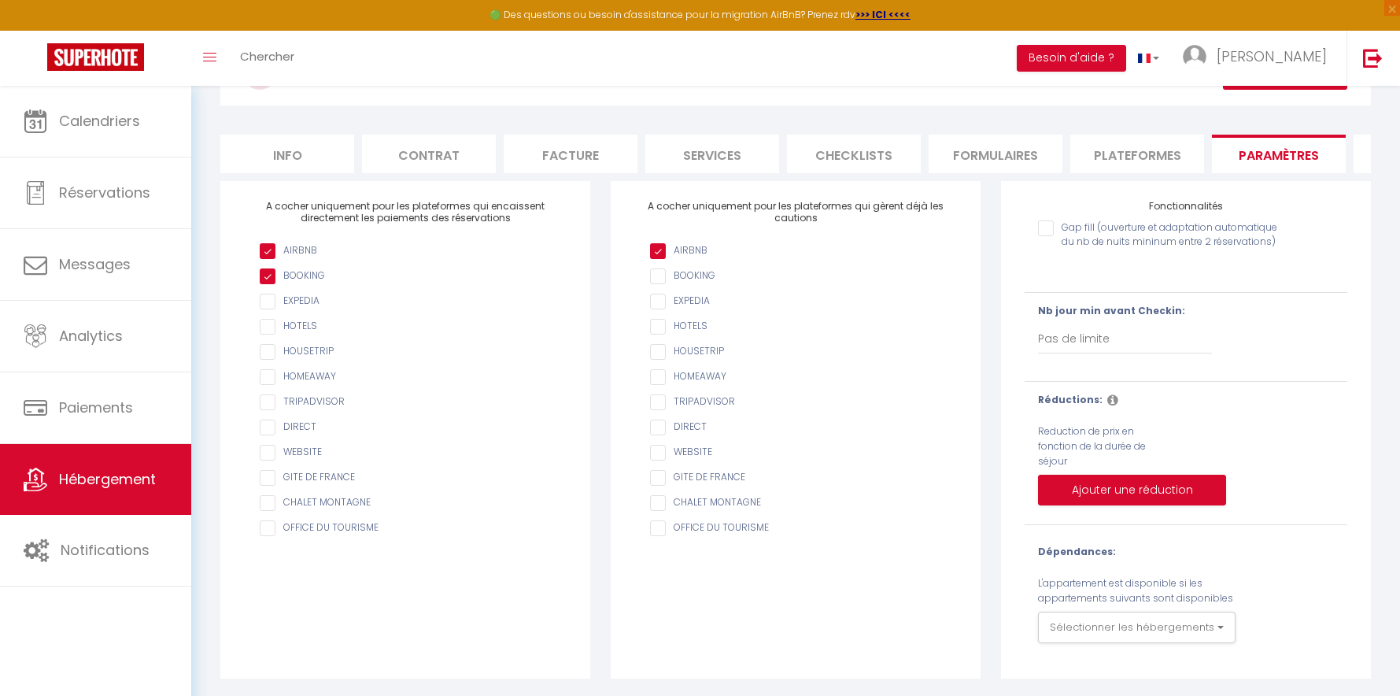
scroll to position [117, 0]
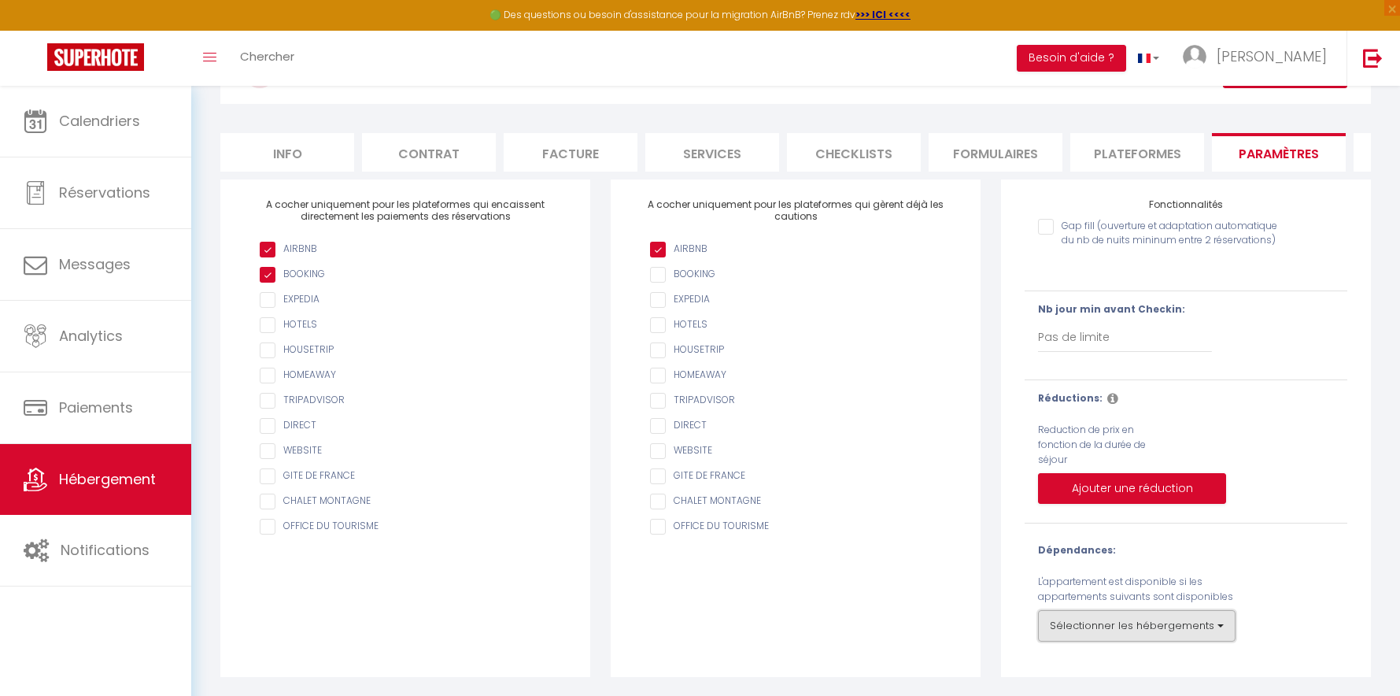
click at [1211, 632] on button "Sélectionner les hébergements" at bounding box center [1137, 625] width 198 height 31
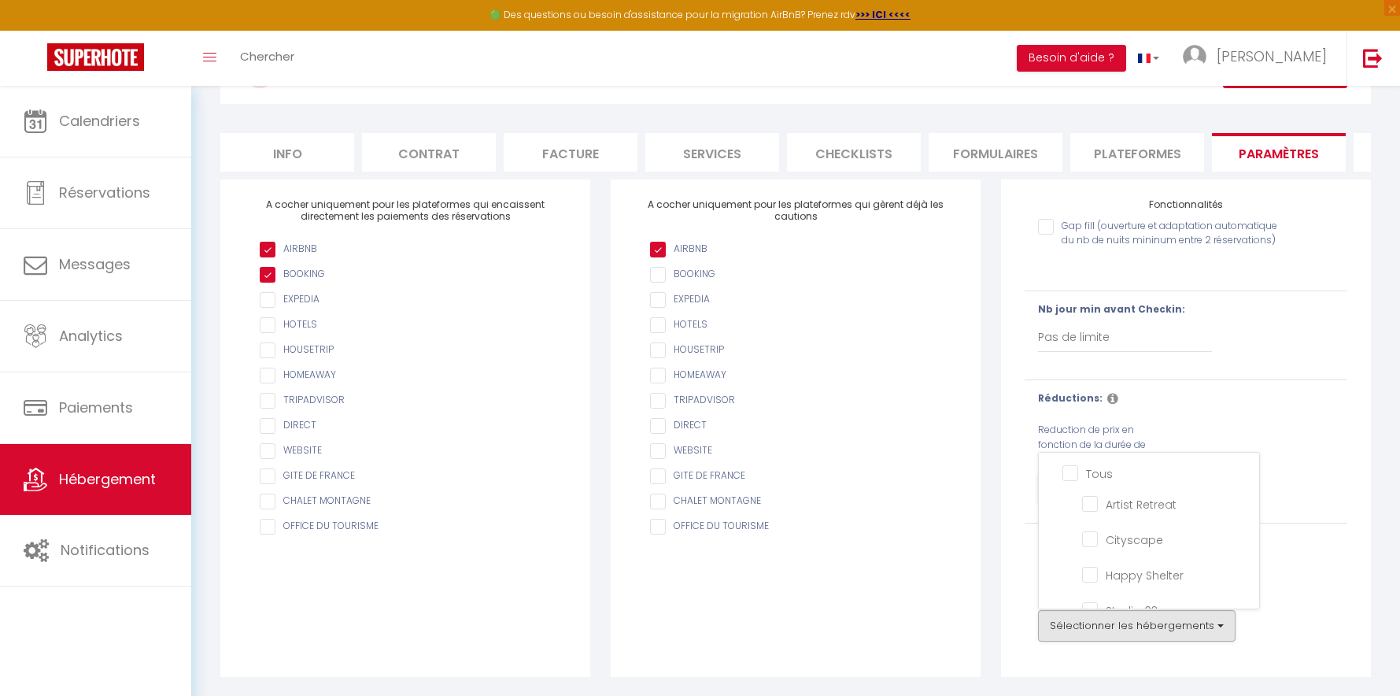
click at [1304, 574] on div "Dépendances: L'appartement est disponible si les appartements suivants sont dis…" at bounding box center [1186, 592] width 296 height 98
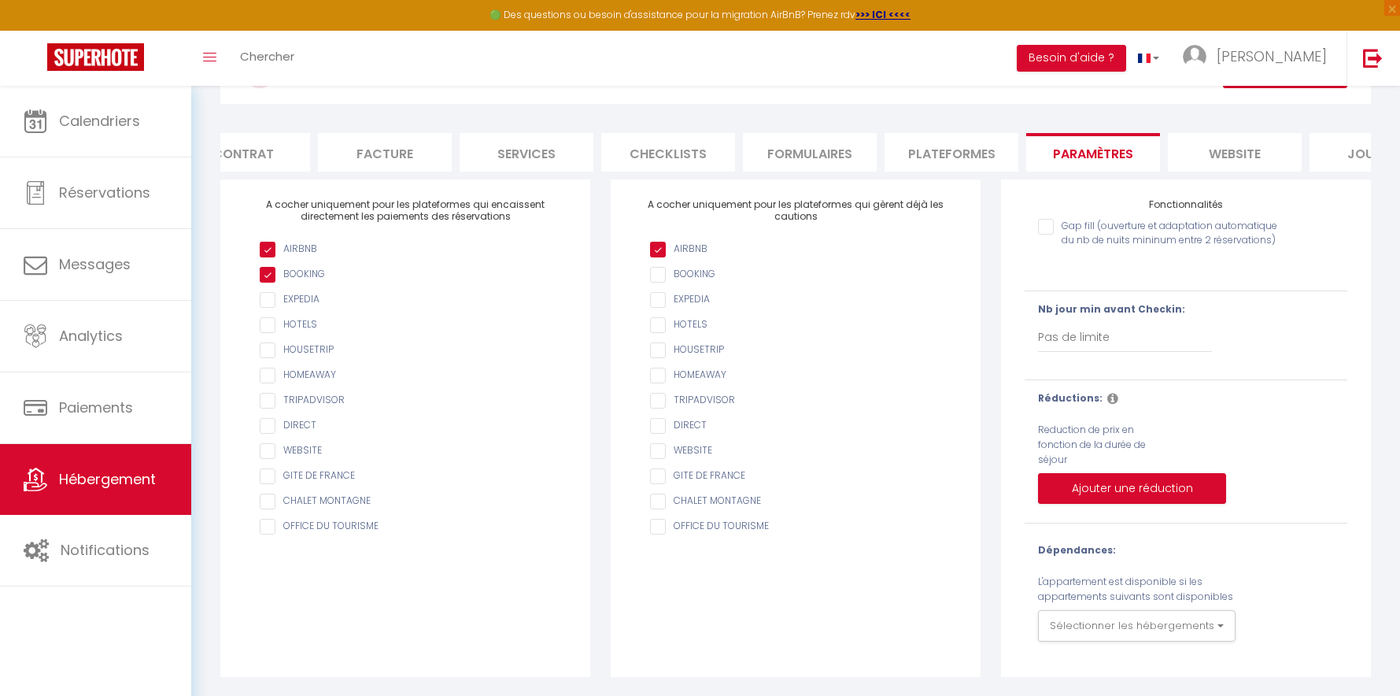
scroll to position [0, 187]
click at [1274, 150] on li "website" at bounding box center [1234, 152] width 134 height 39
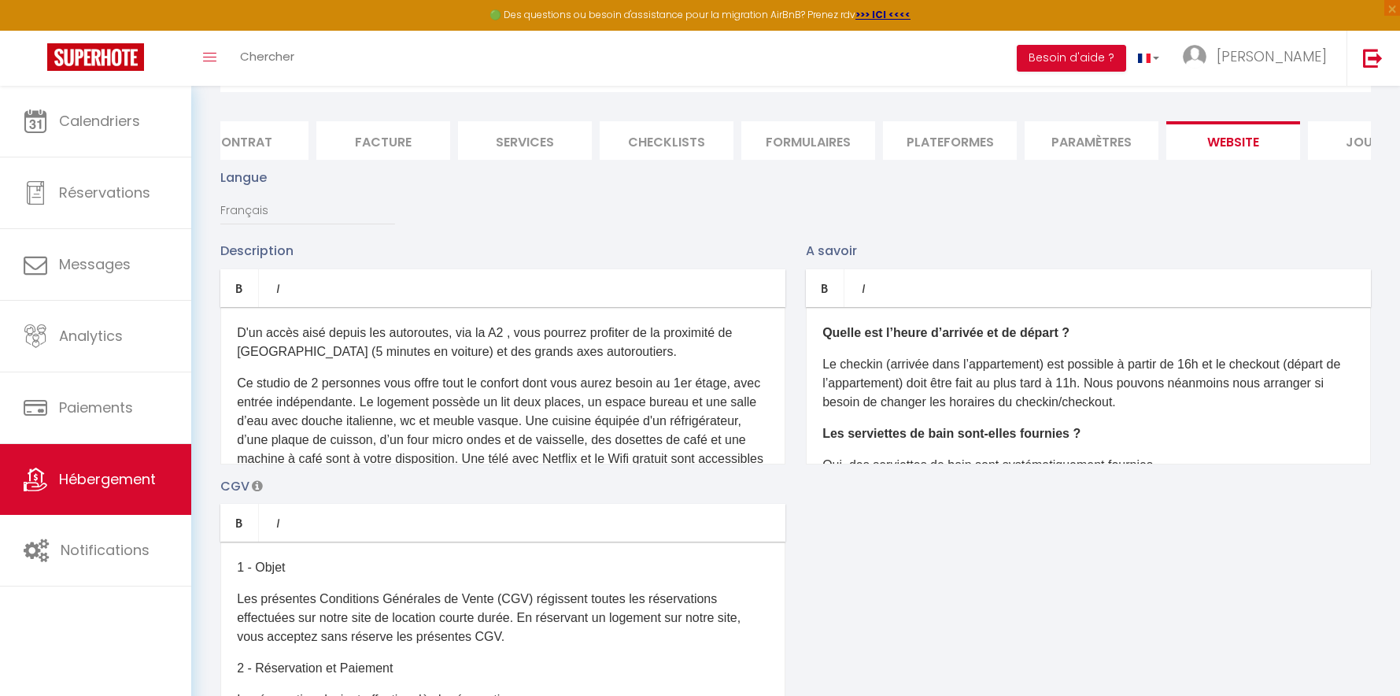
scroll to position [0, 266]
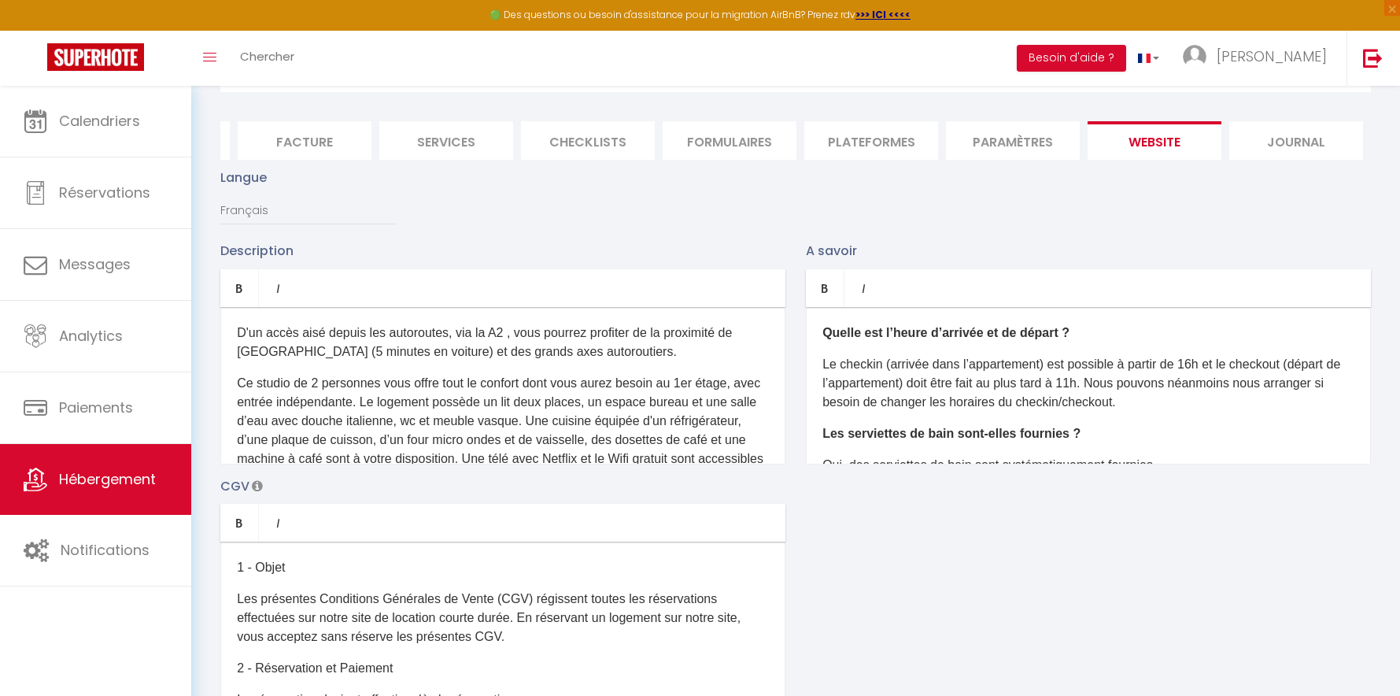
click at [1300, 143] on li "Journal" at bounding box center [1297, 140] width 134 height 39
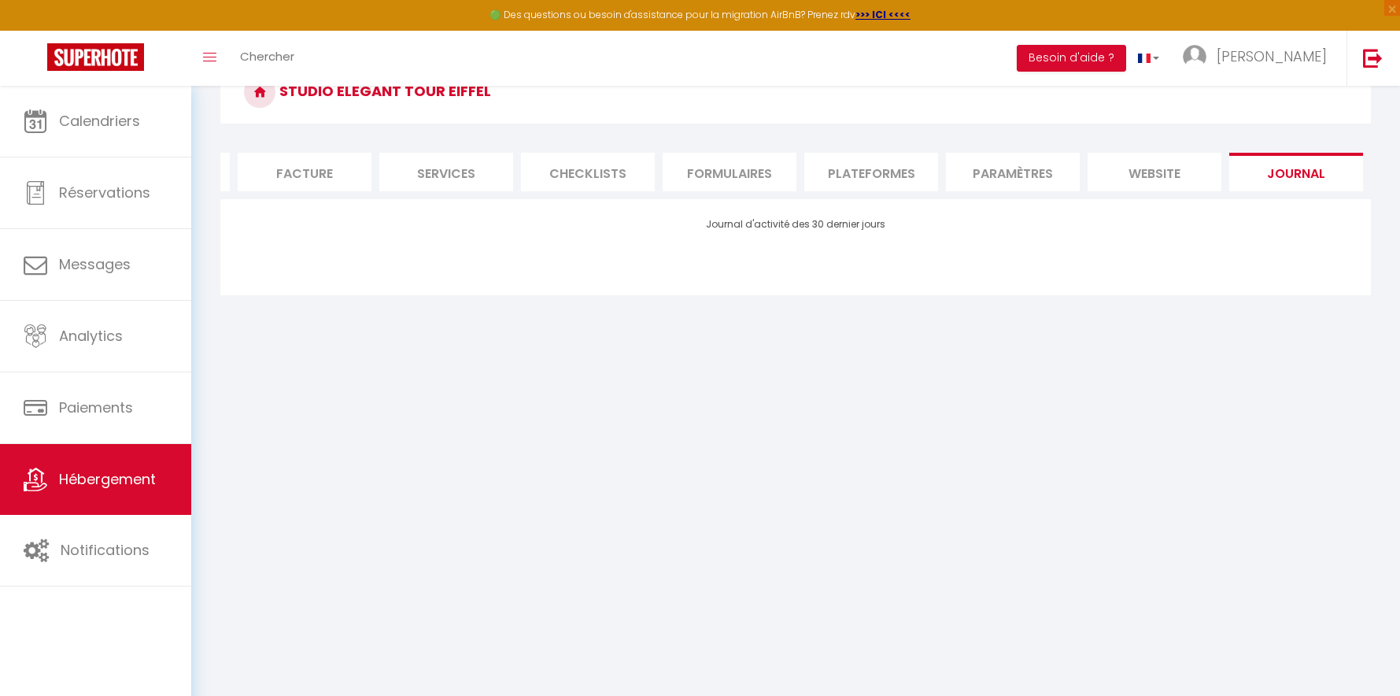
scroll to position [86, 0]
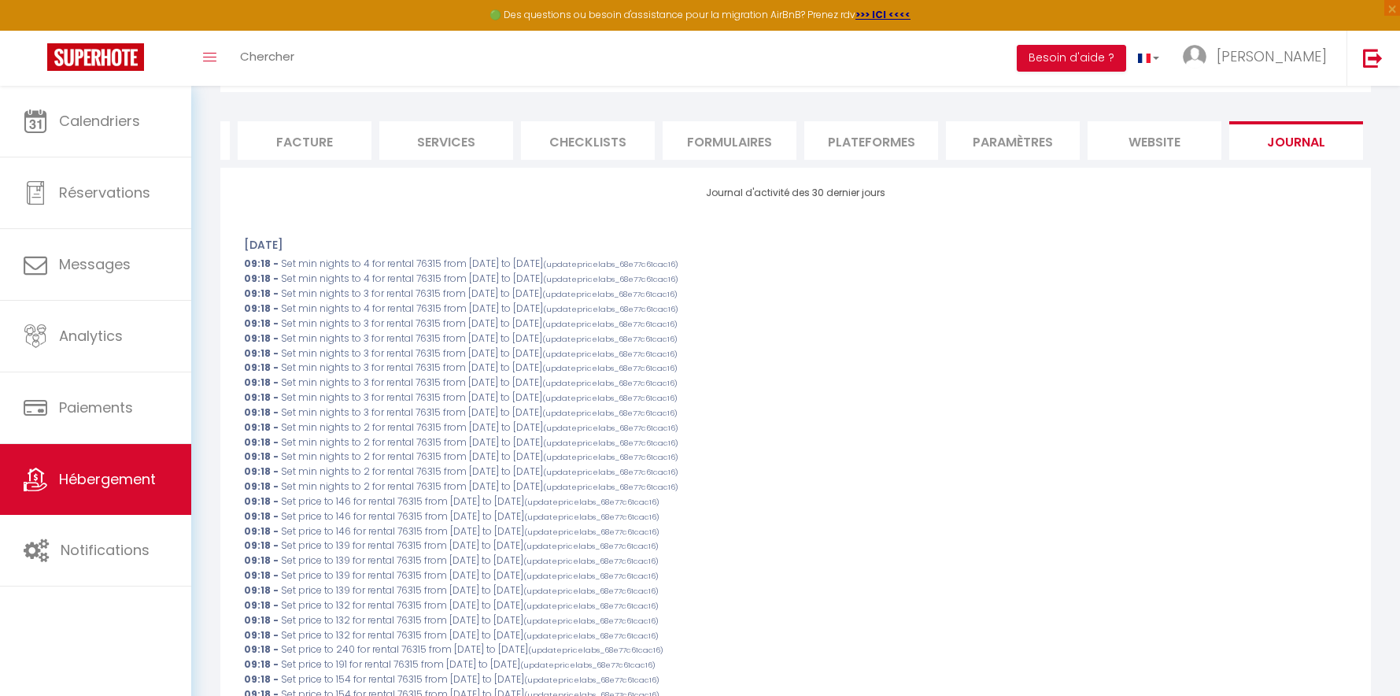
drag, startPoint x: 711, startPoint y: 146, endPoint x: 701, endPoint y: 170, distance: 26.5
click at [711, 146] on li "Formulaires" at bounding box center [730, 140] width 134 height 39
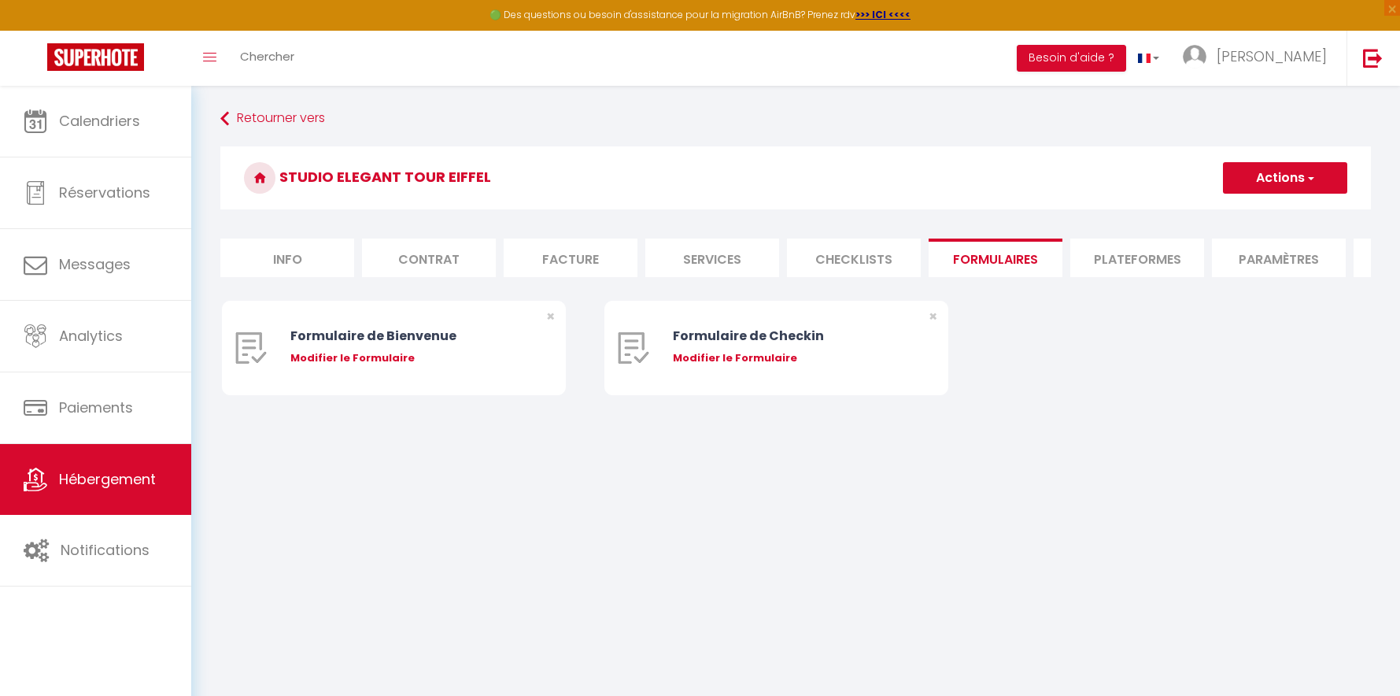
click at [1315, 180] on button "Actions" at bounding box center [1285, 177] width 124 height 31
click at [1185, 427] on div "Formulaire de Bienvenue Modifier le Formulaire × Formulaire de Checkin Modifier…" at bounding box center [796, 364] width 1148 height 126
click at [1122, 264] on li "Plateformes" at bounding box center [1138, 258] width 134 height 39
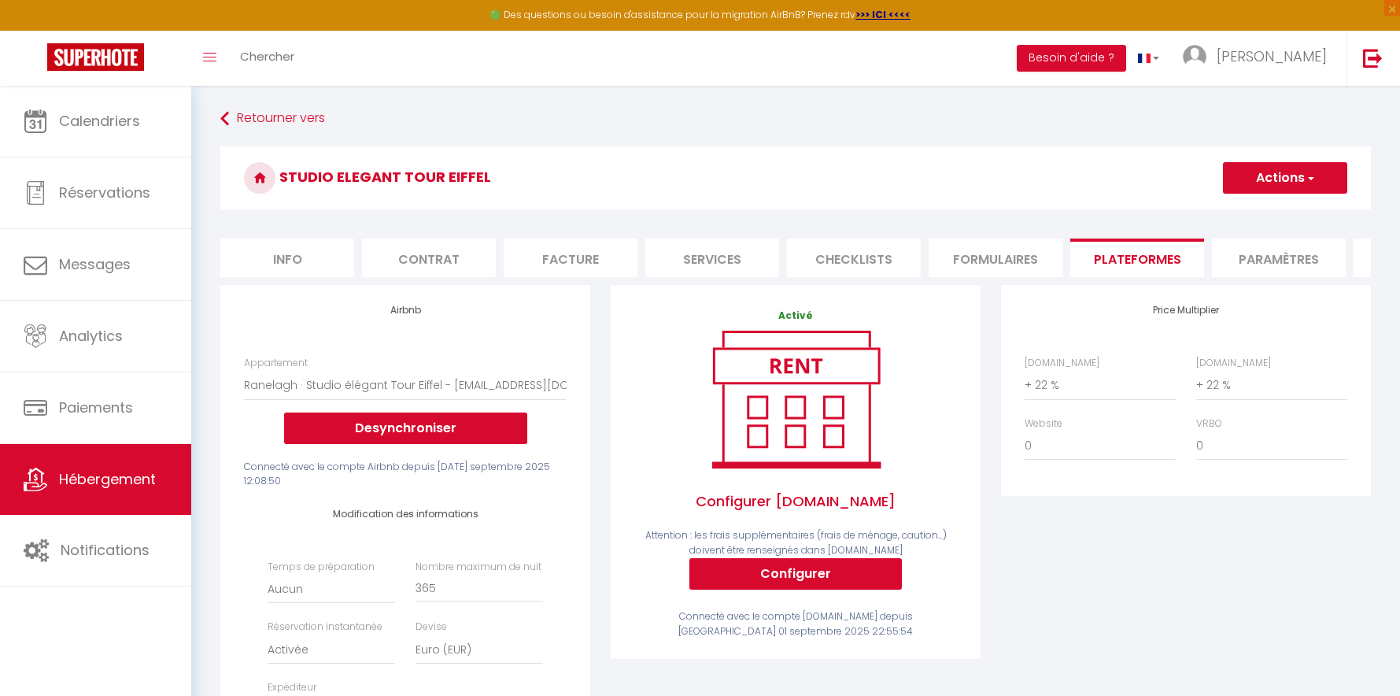
click at [1274, 273] on li "Paramètres" at bounding box center [1279, 258] width 134 height 39
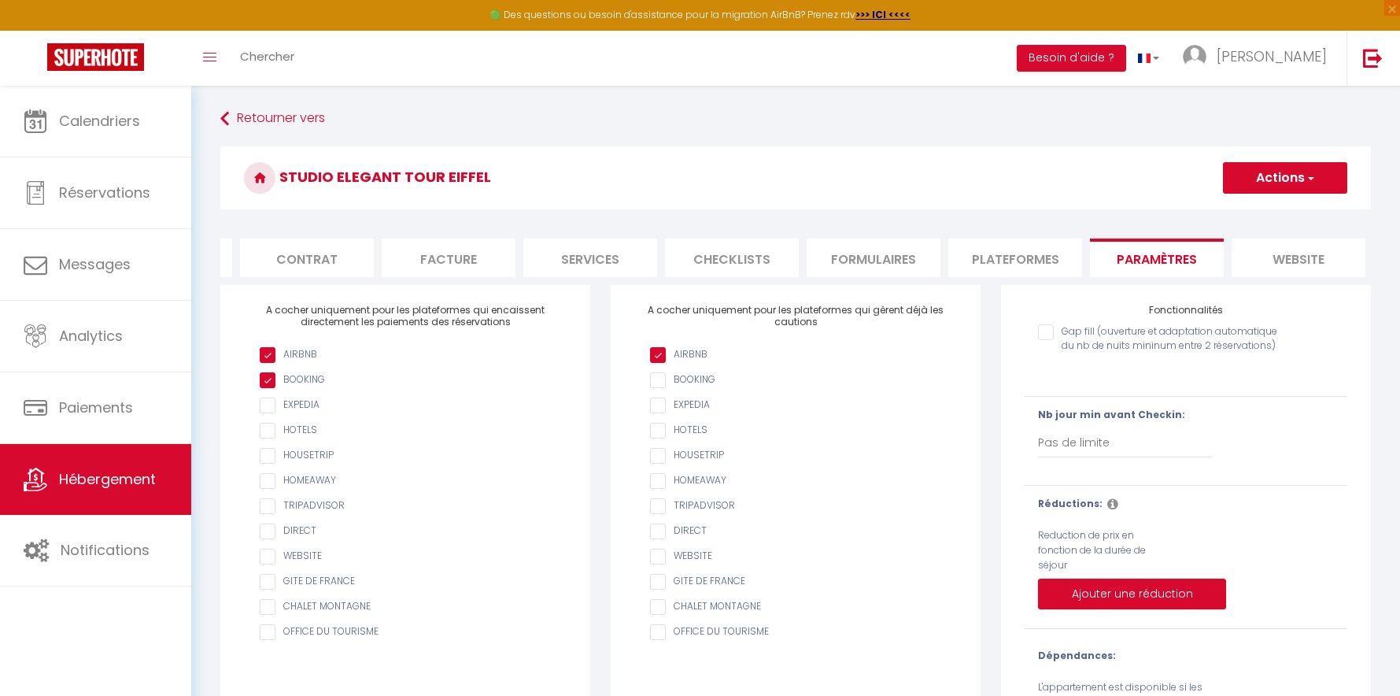
scroll to position [0, 266]
click at [1299, 258] on li "Journal" at bounding box center [1297, 258] width 134 height 39
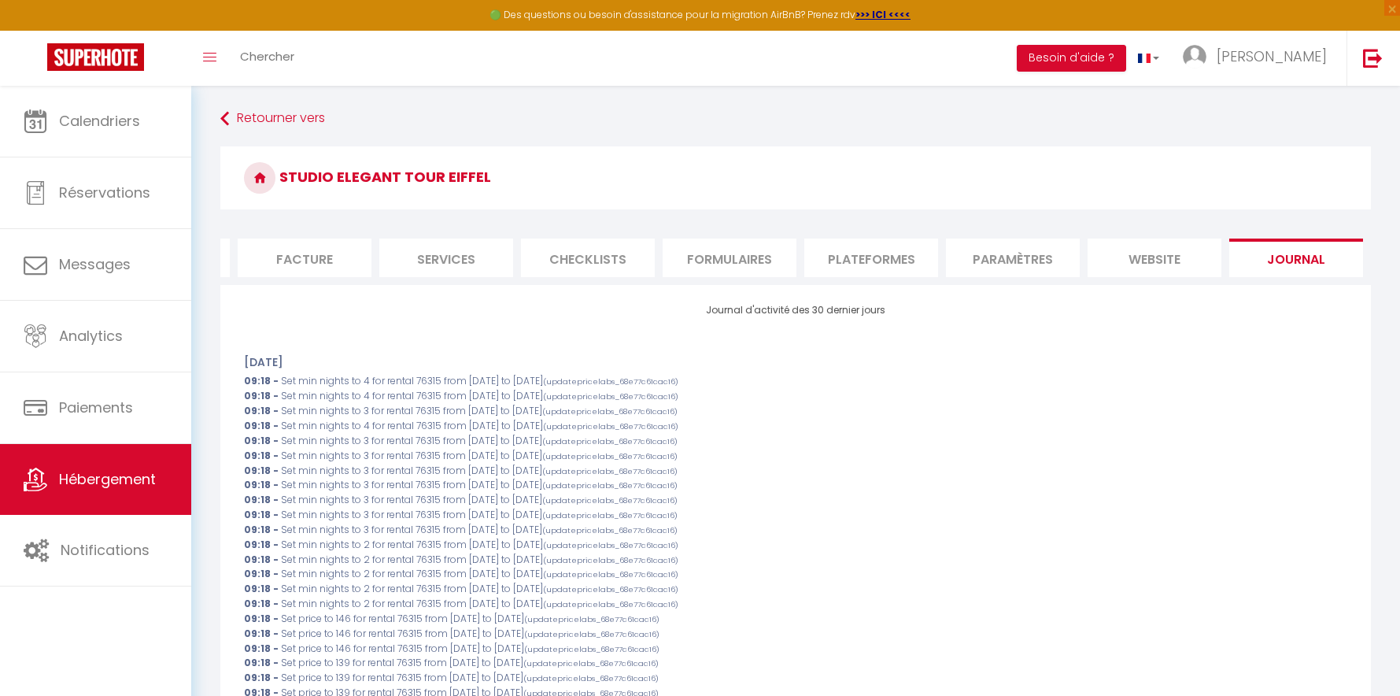
click at [1273, 261] on li "Journal" at bounding box center [1297, 258] width 134 height 39
click at [1167, 263] on li "website" at bounding box center [1155, 258] width 134 height 39
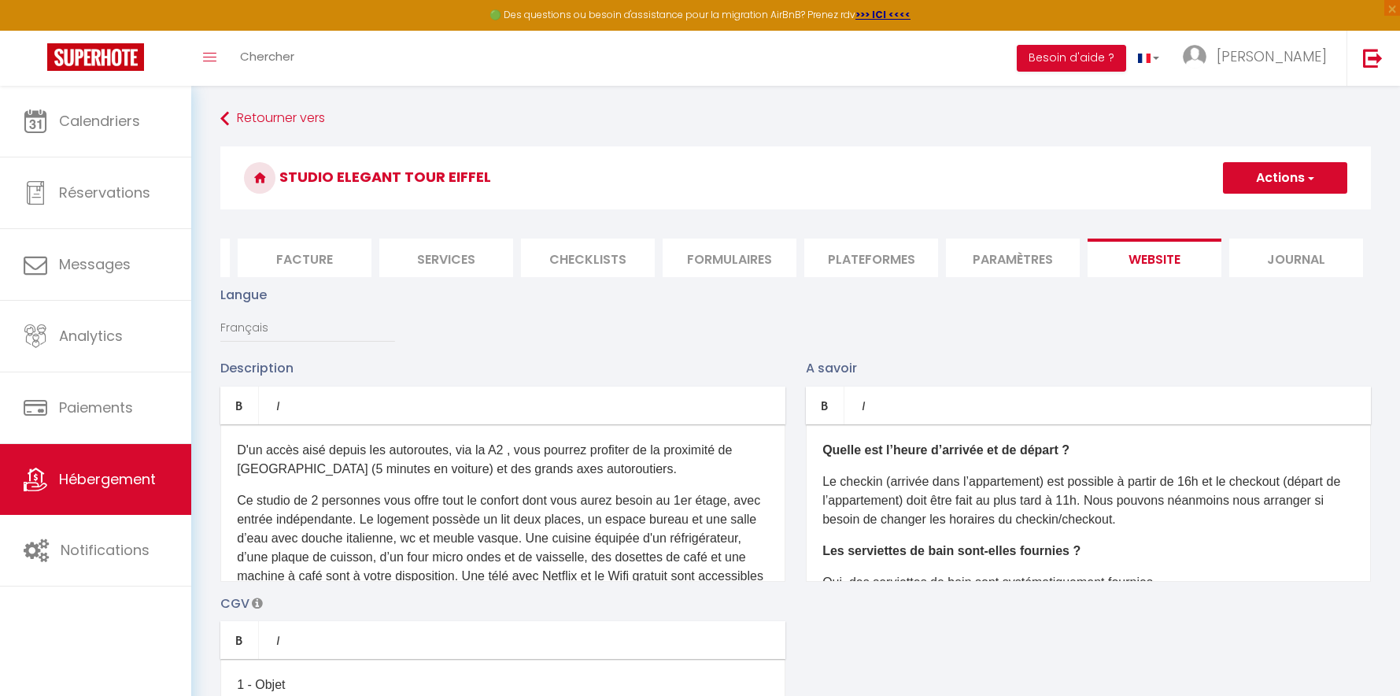
click at [988, 265] on li "Paramètres" at bounding box center [1013, 258] width 134 height 39
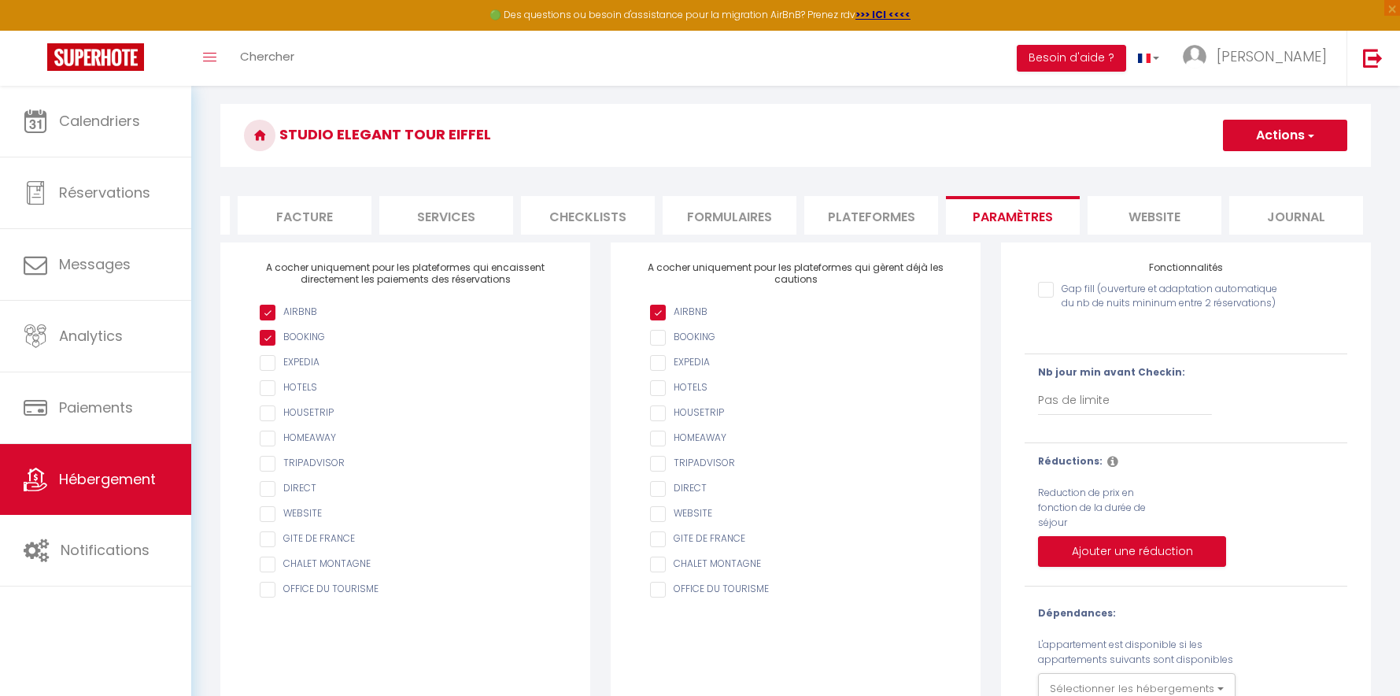
scroll to position [117, 0]
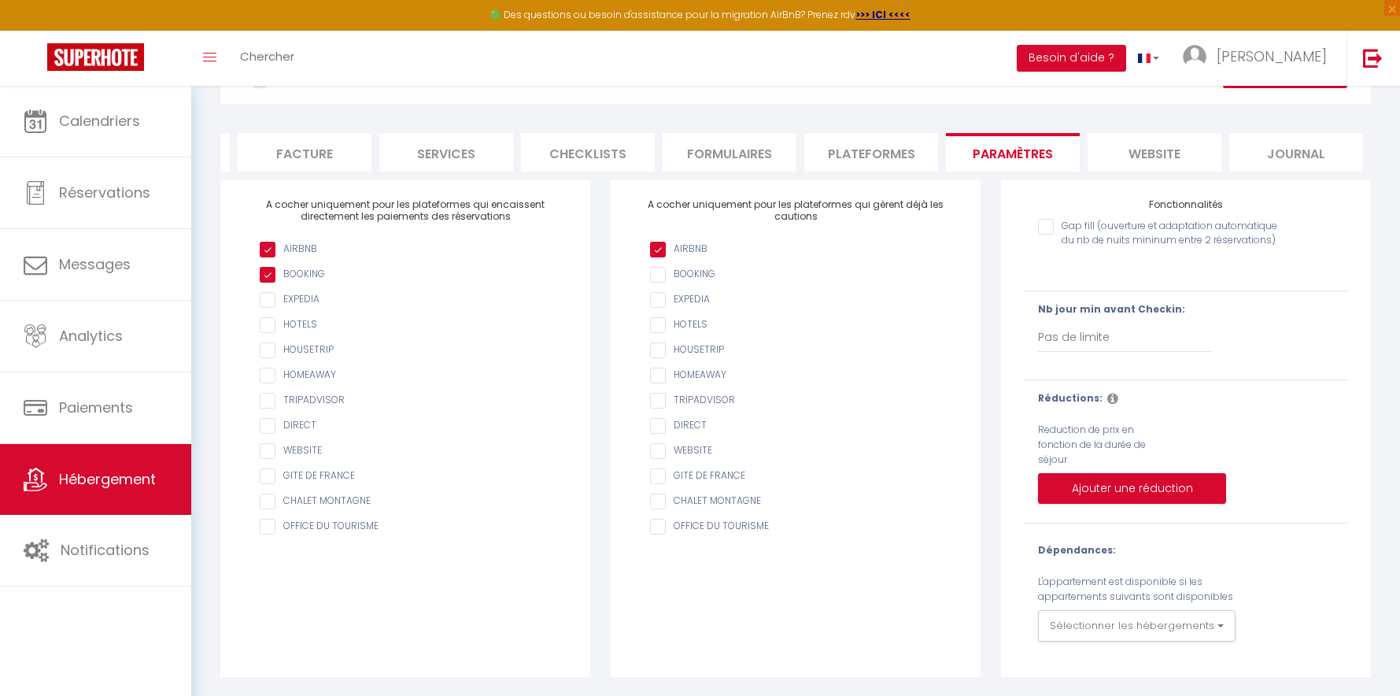
click at [864, 133] on li "Plateformes" at bounding box center [871, 152] width 134 height 39
select select
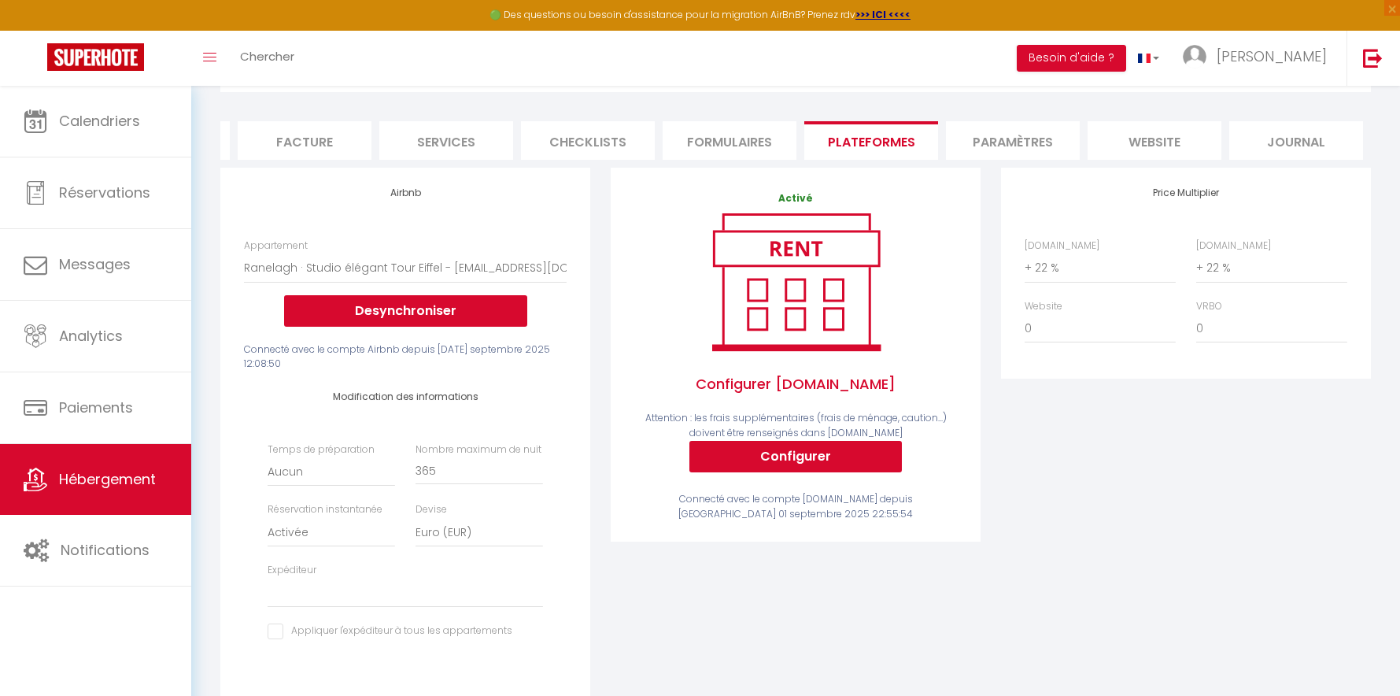
click at [739, 145] on li "Formulaires" at bounding box center [730, 140] width 134 height 39
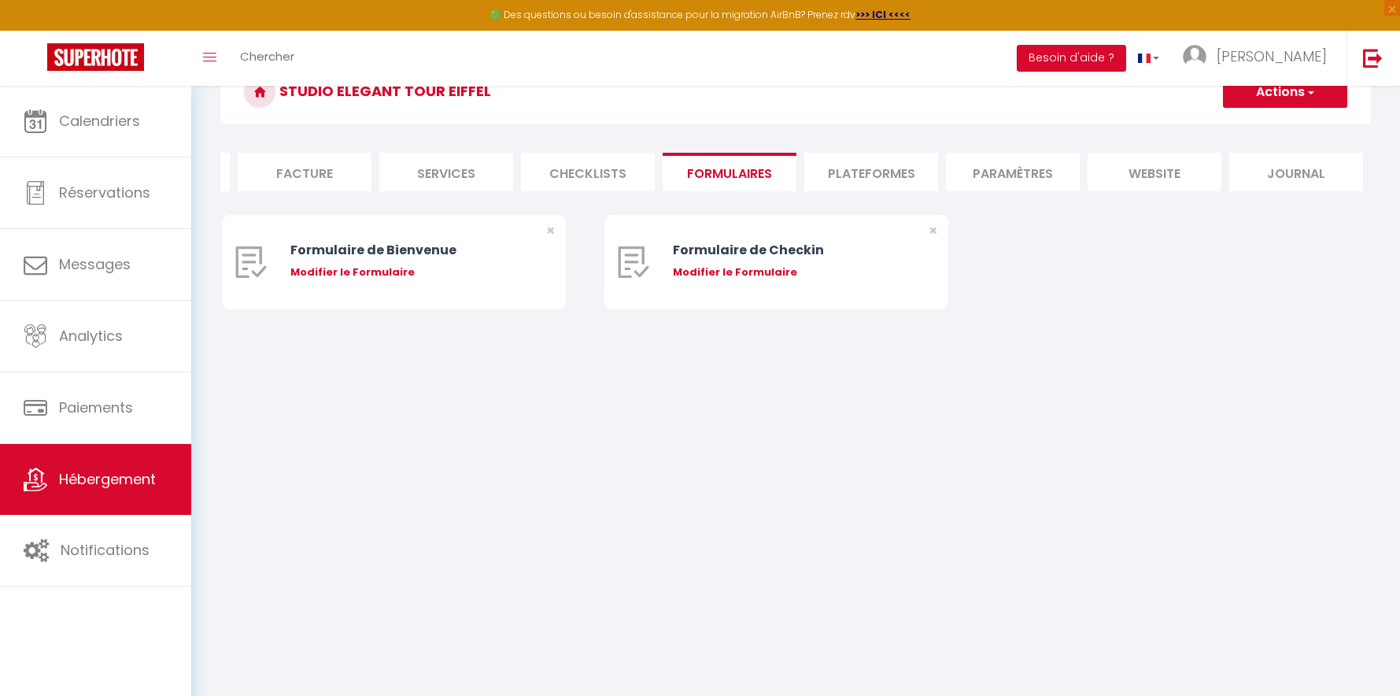
scroll to position [86, 0]
click at [573, 179] on li "Checklists" at bounding box center [588, 172] width 134 height 39
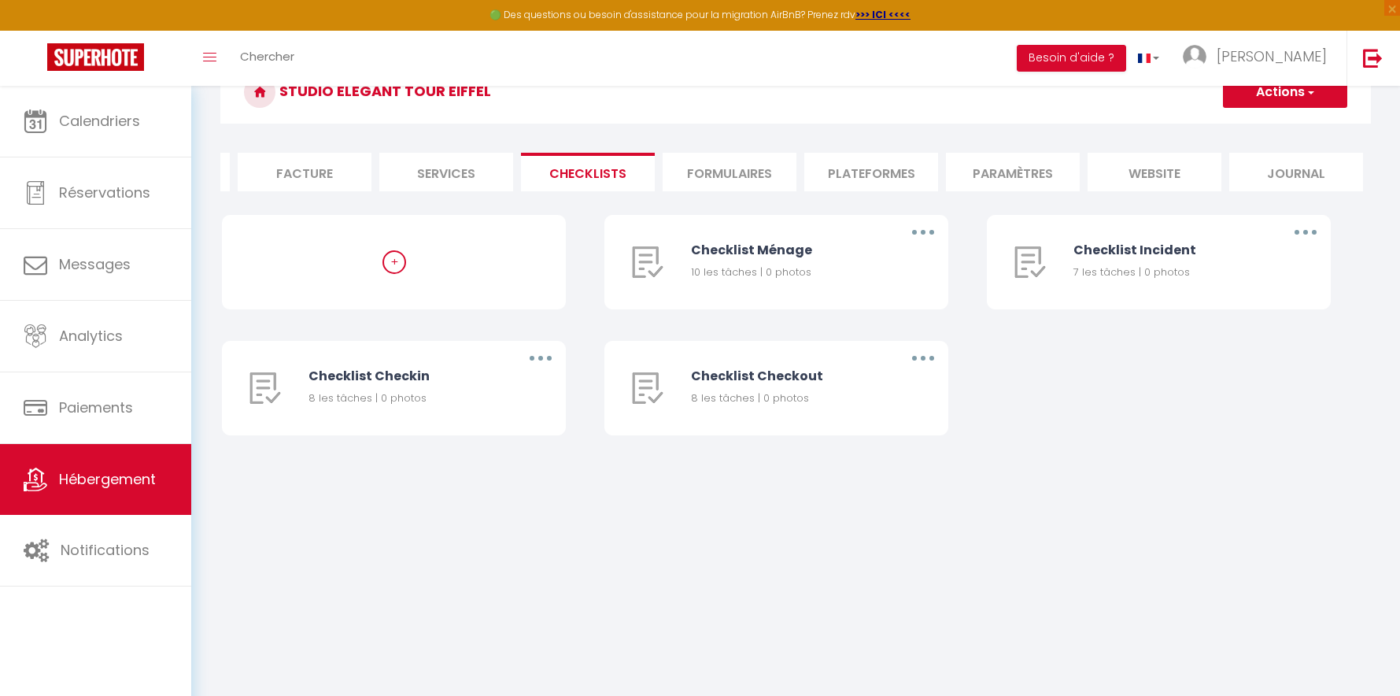
click at [467, 179] on li "Services" at bounding box center [446, 172] width 134 height 39
select select
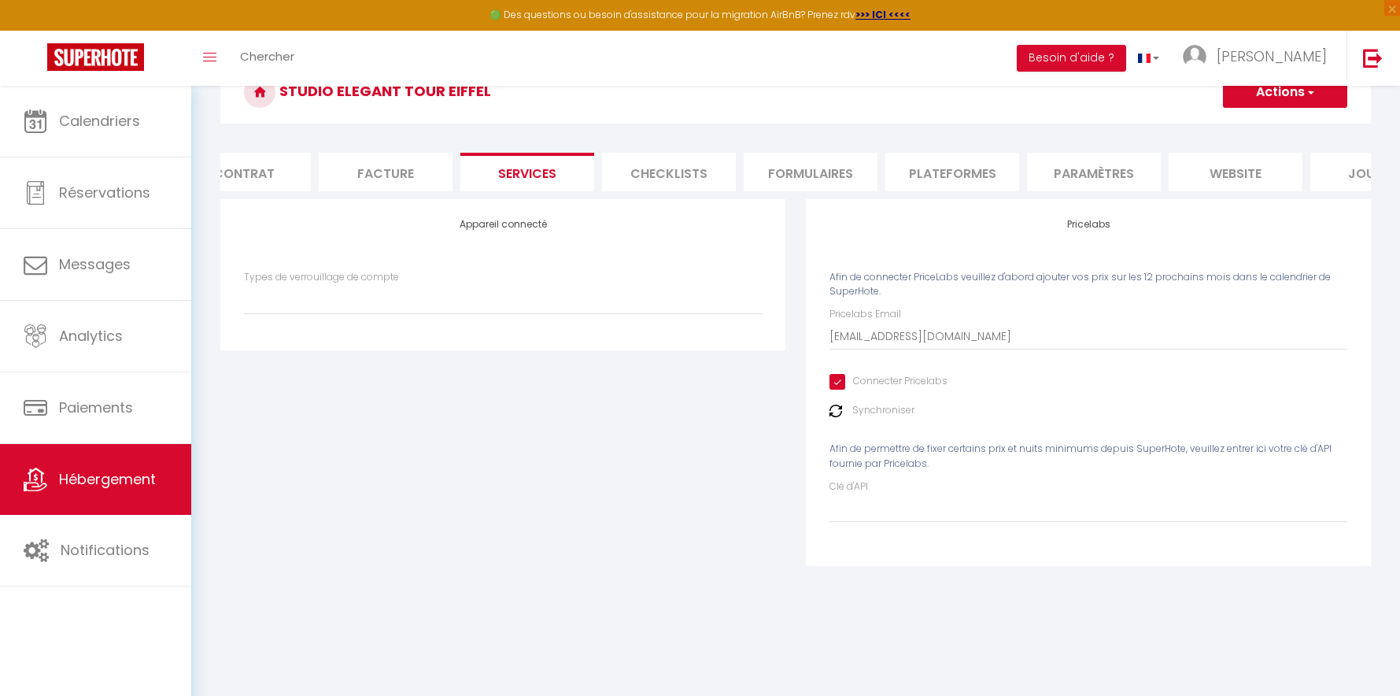
scroll to position [0, 266]
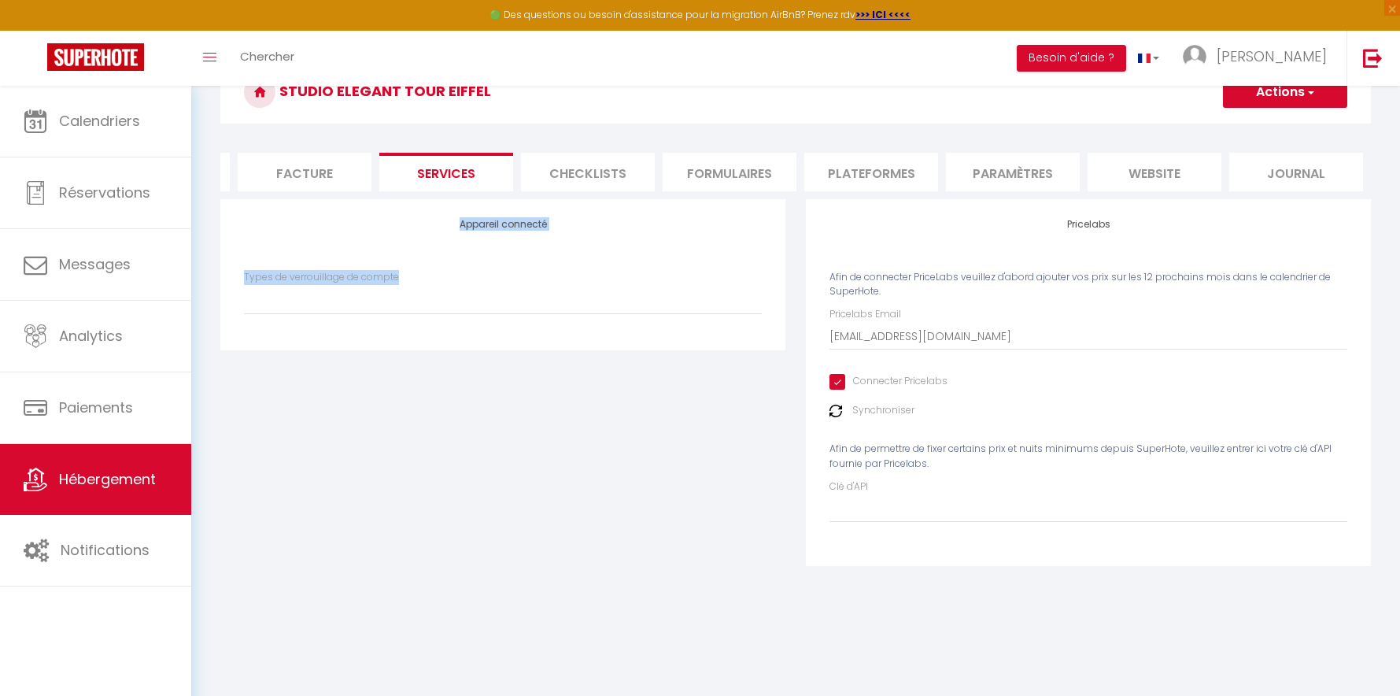
drag, startPoint x: 740, startPoint y: 209, endPoint x: 481, endPoint y: 209, distance: 259.0
click at [491, 209] on form "Studio Elegant Tour Eiffel Actions Enregistrer Info Contrat Facture Services Ch…" at bounding box center [795, 324] width 1151 height 526
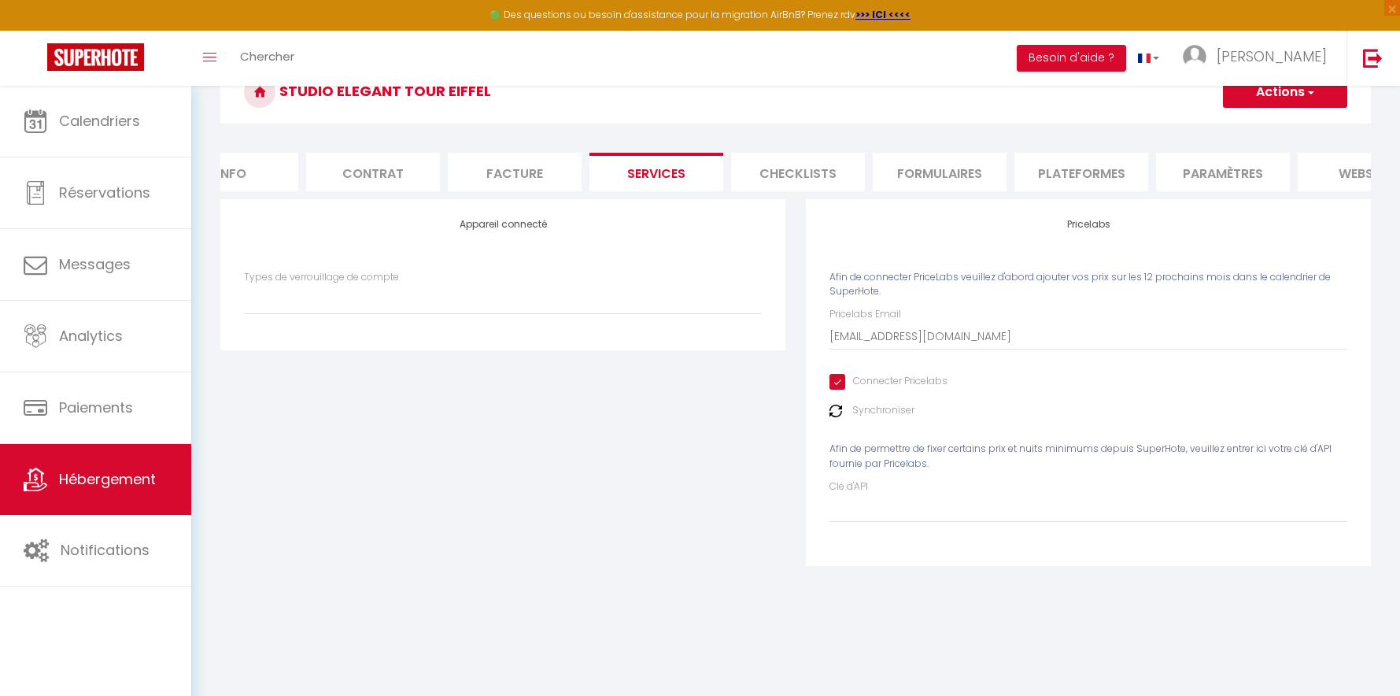
click at [494, 179] on li "Facture" at bounding box center [515, 172] width 134 height 39
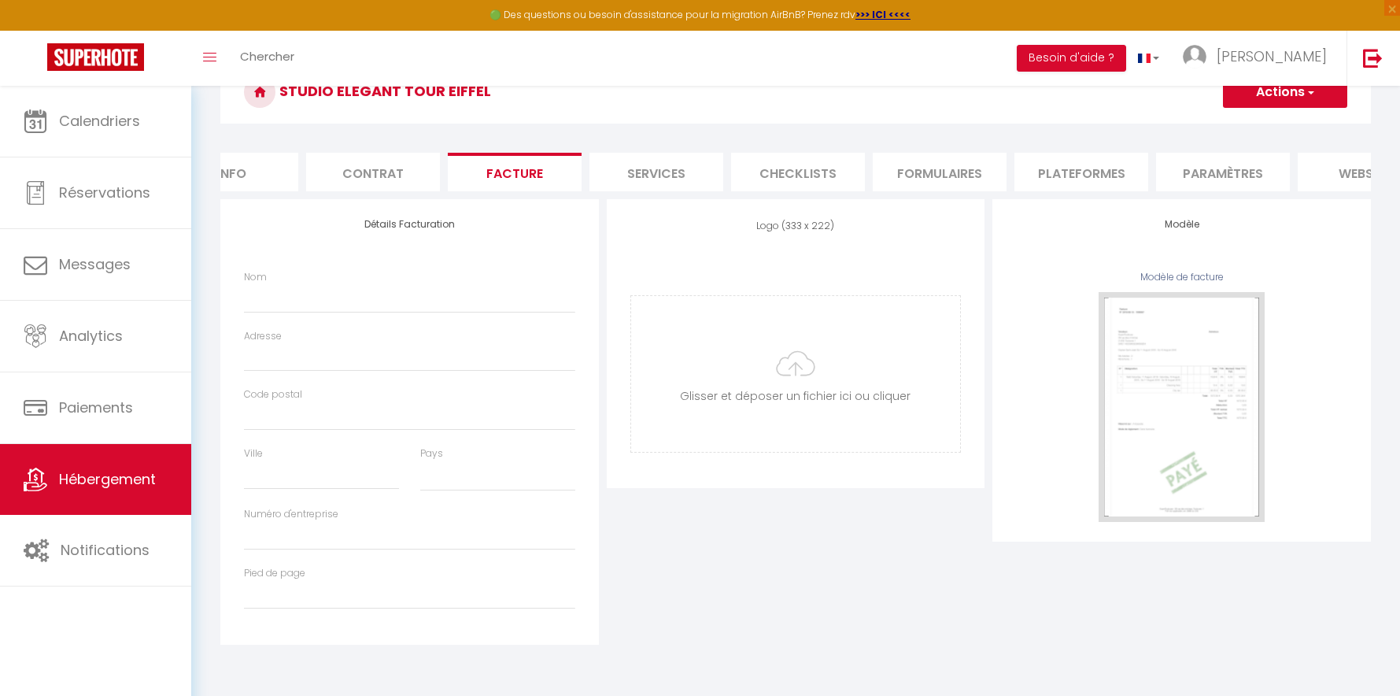
select select
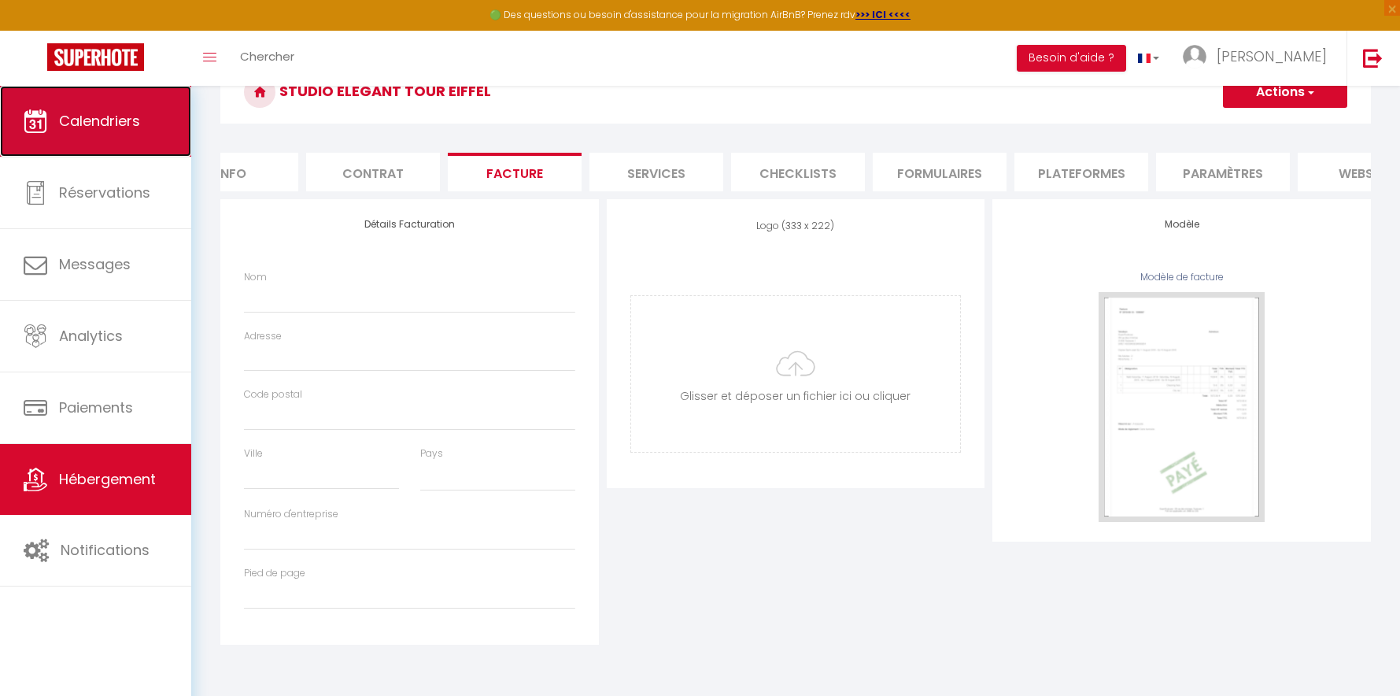
click at [165, 127] on link "Calendriers" at bounding box center [95, 121] width 191 height 71
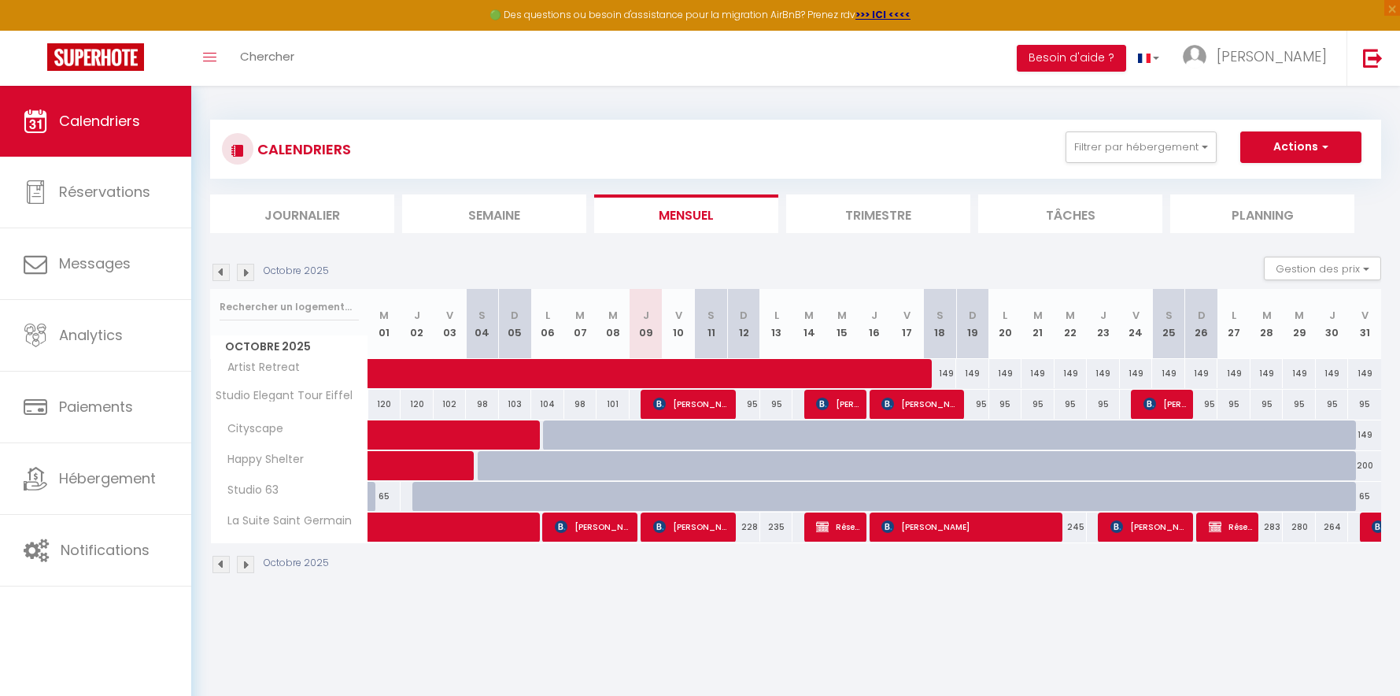
click at [210, 565] on div "Octobre 2025" at bounding box center [272, 564] width 124 height 17
click at [224, 566] on img at bounding box center [221, 564] width 17 height 17
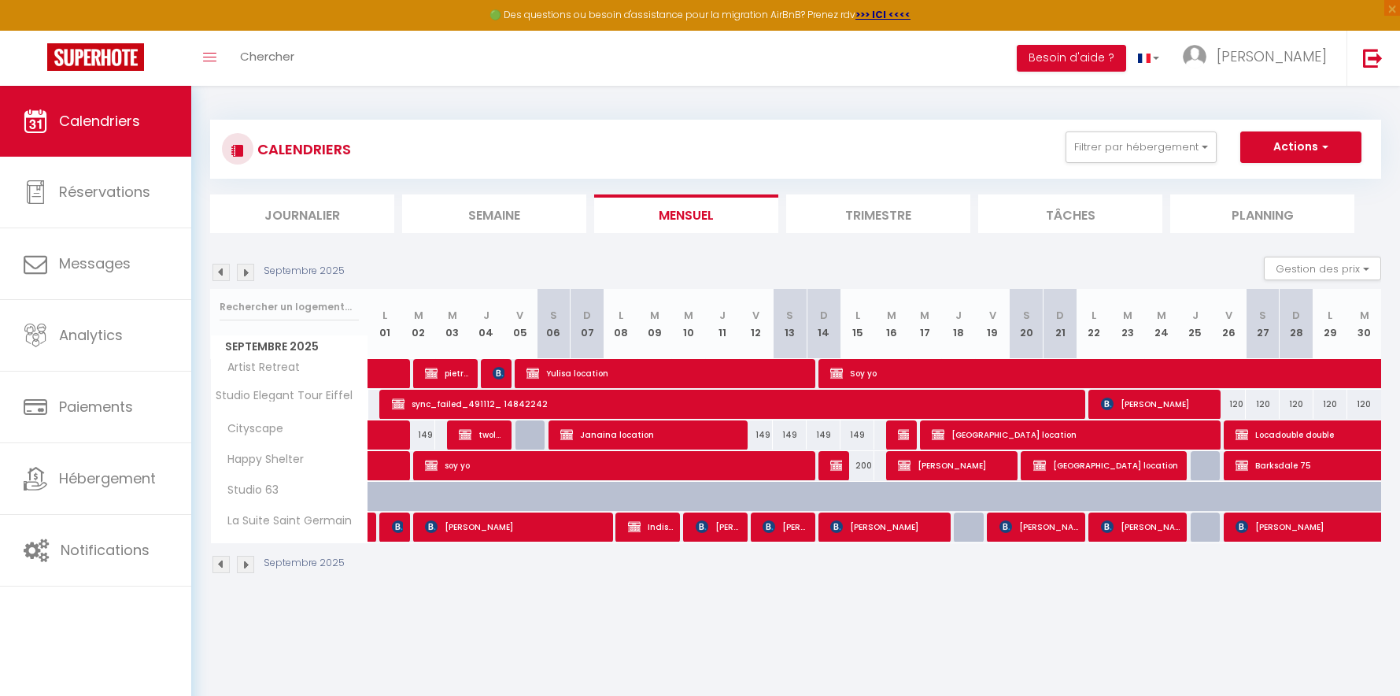
click at [246, 563] on img at bounding box center [245, 564] width 17 height 17
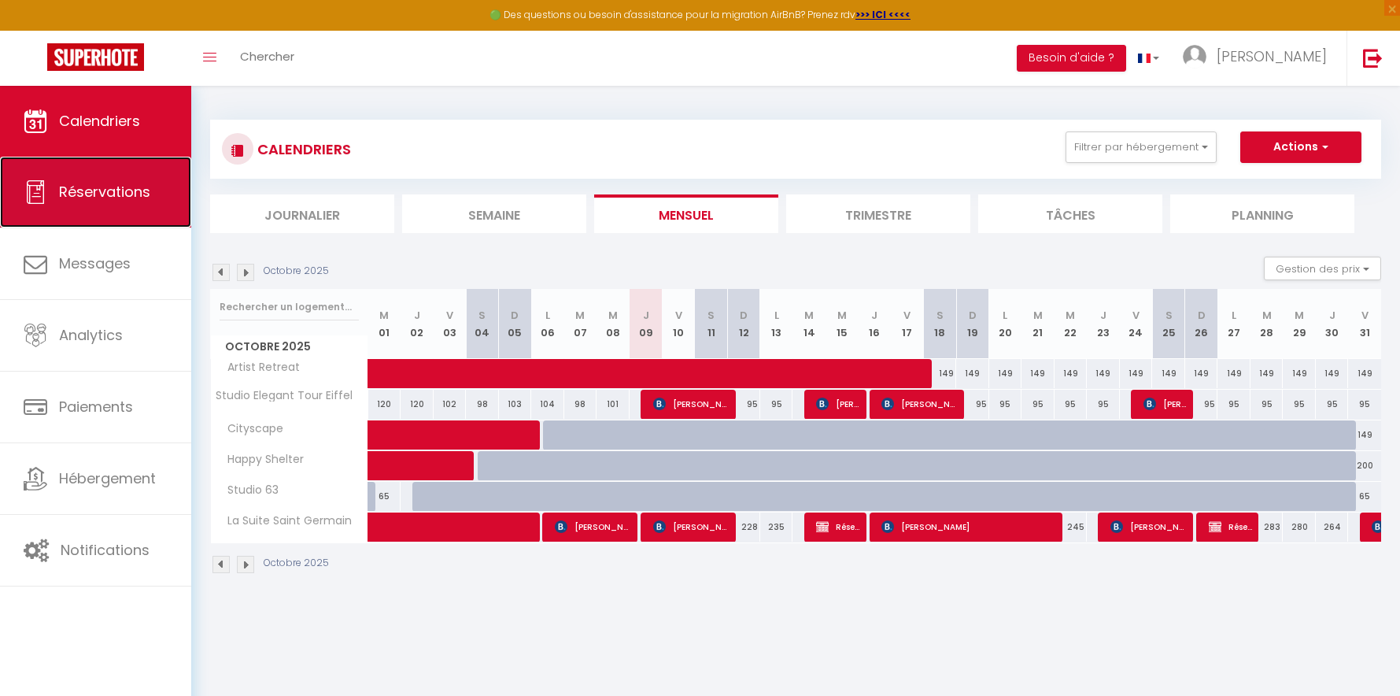
click at [127, 215] on link "Réservations" at bounding box center [95, 192] width 191 height 71
select select "not_cancelled"
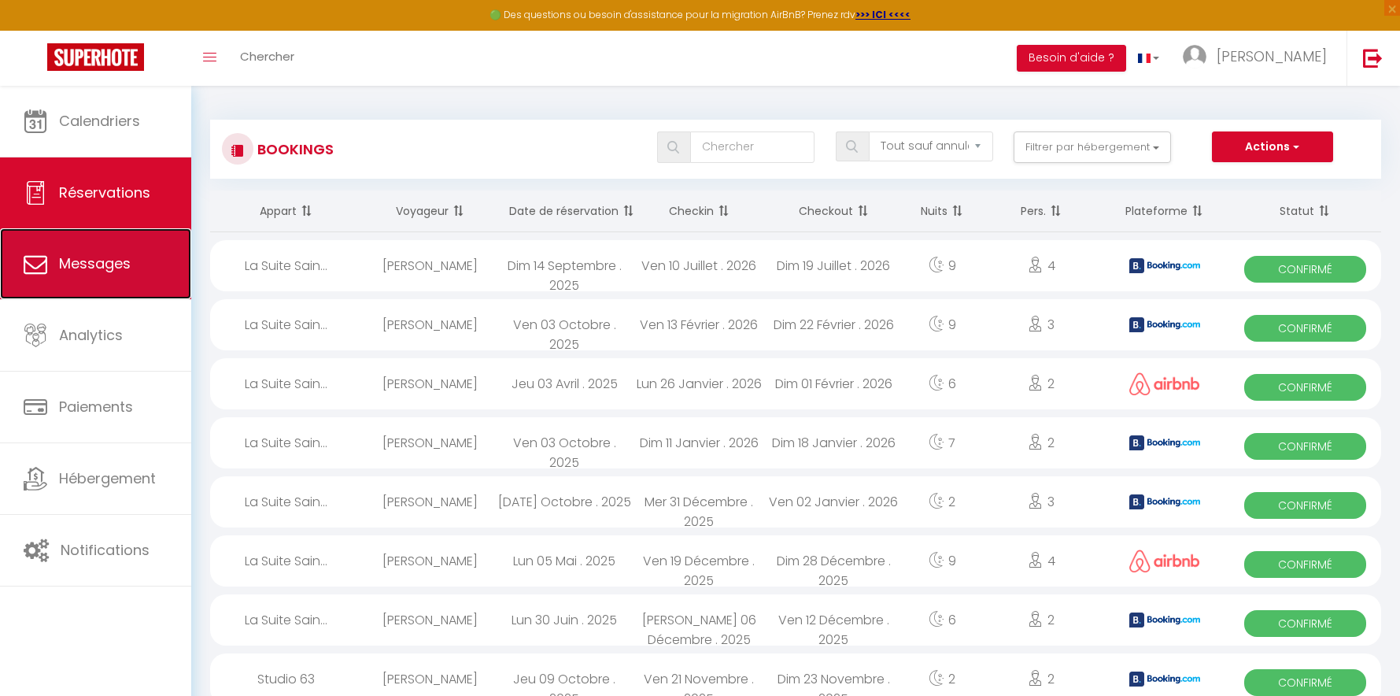
click at [94, 279] on link "Messages" at bounding box center [95, 263] width 191 height 71
select select "message"
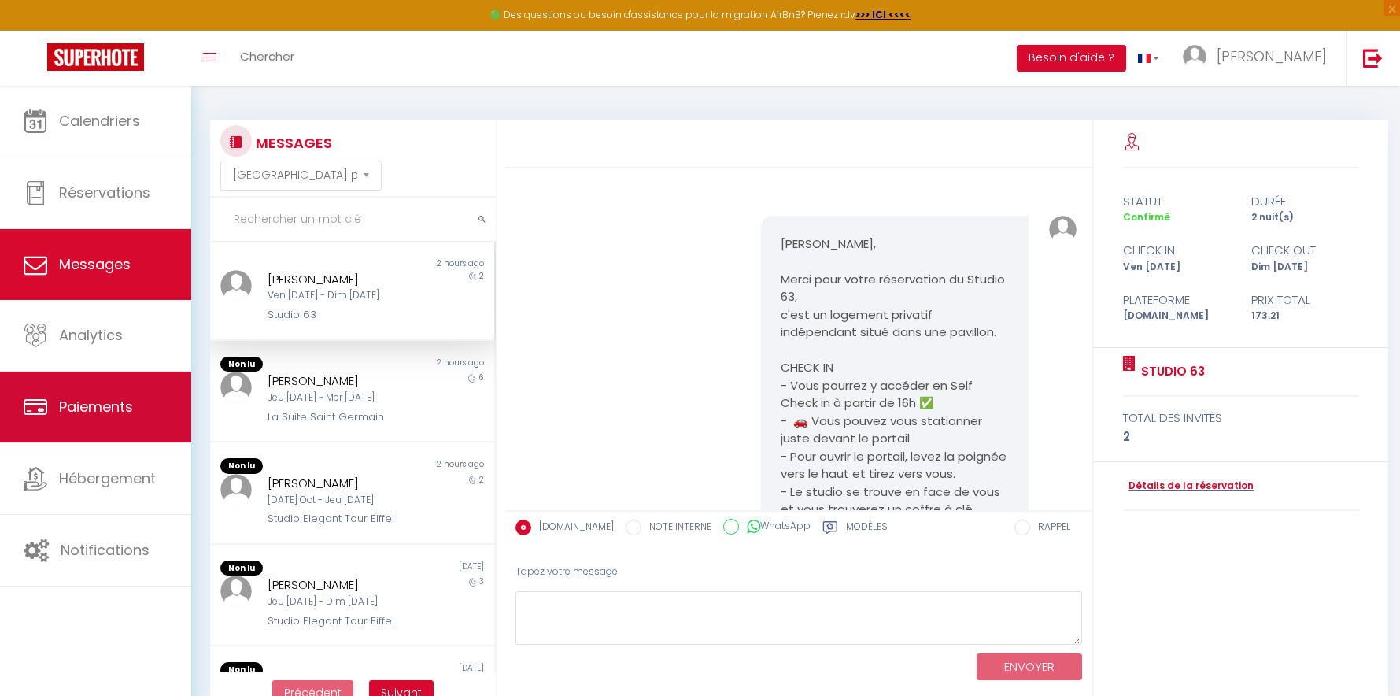
scroll to position [462, 0]
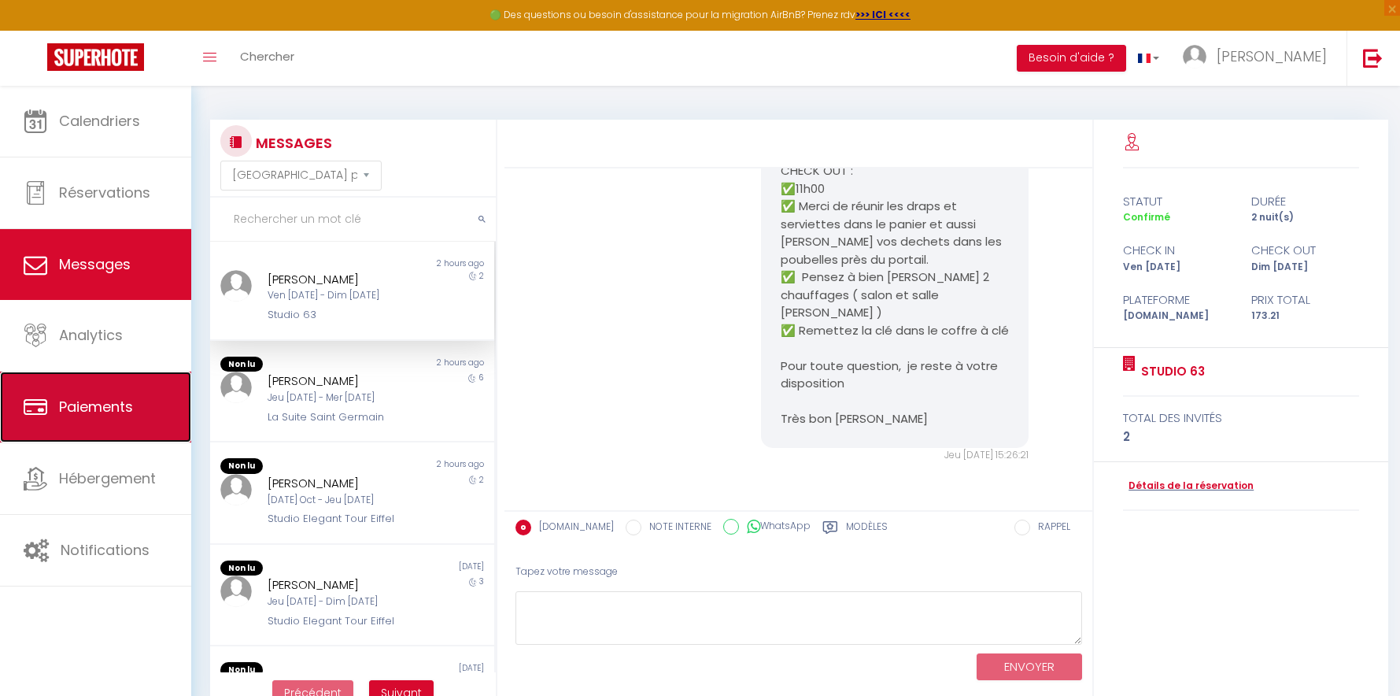
click at [98, 418] on link "Paiements" at bounding box center [95, 407] width 191 height 71
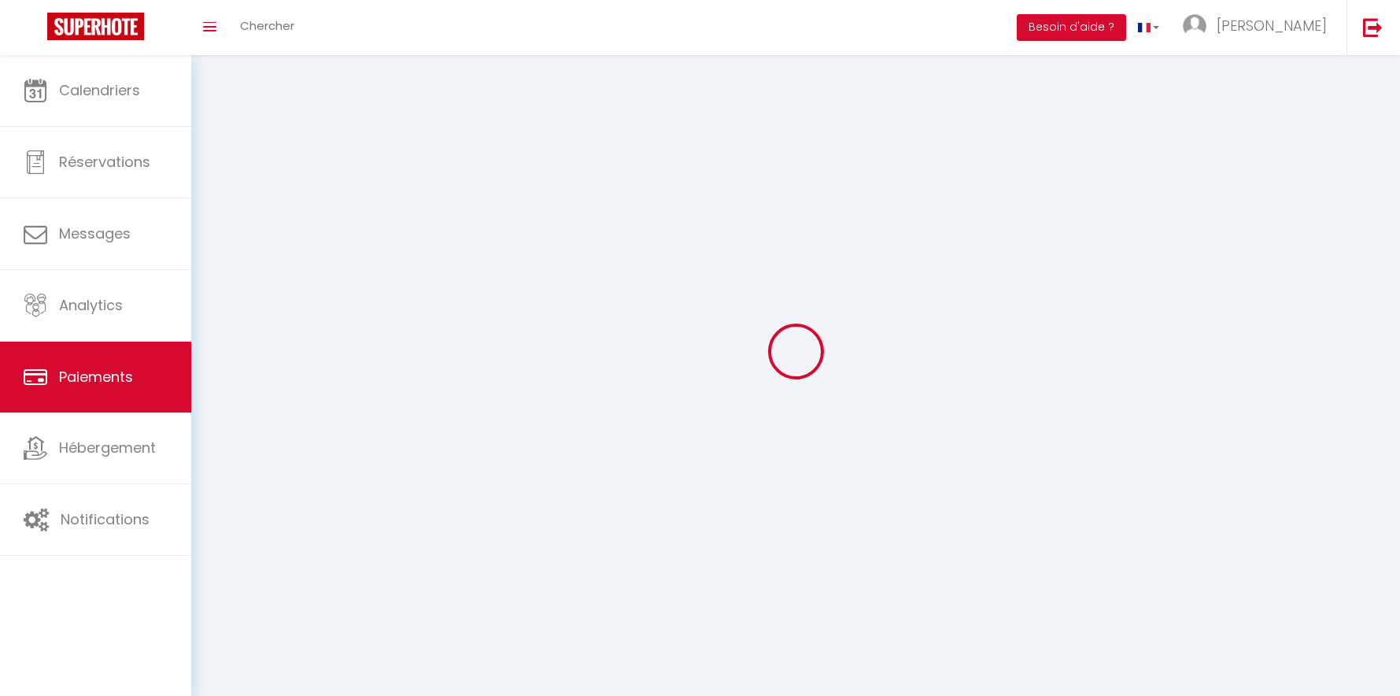
select select "2"
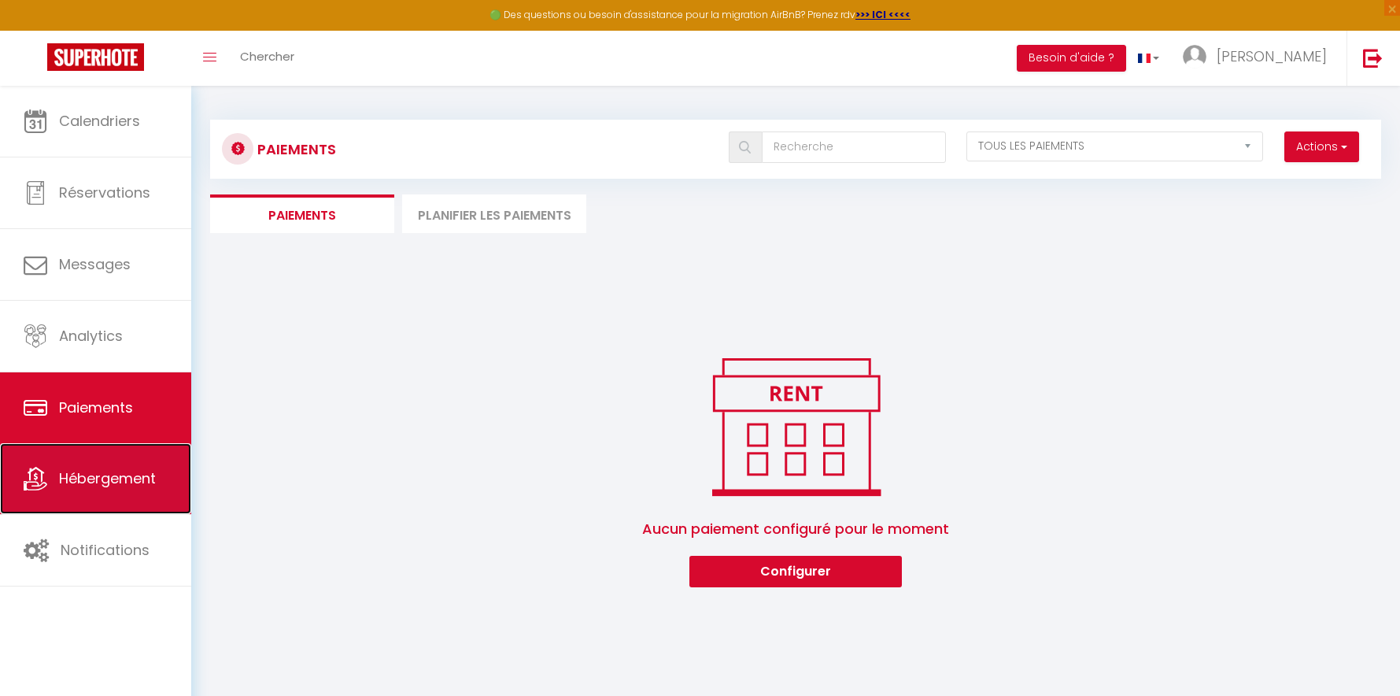
click at [102, 497] on link "Hébergement" at bounding box center [95, 478] width 191 height 71
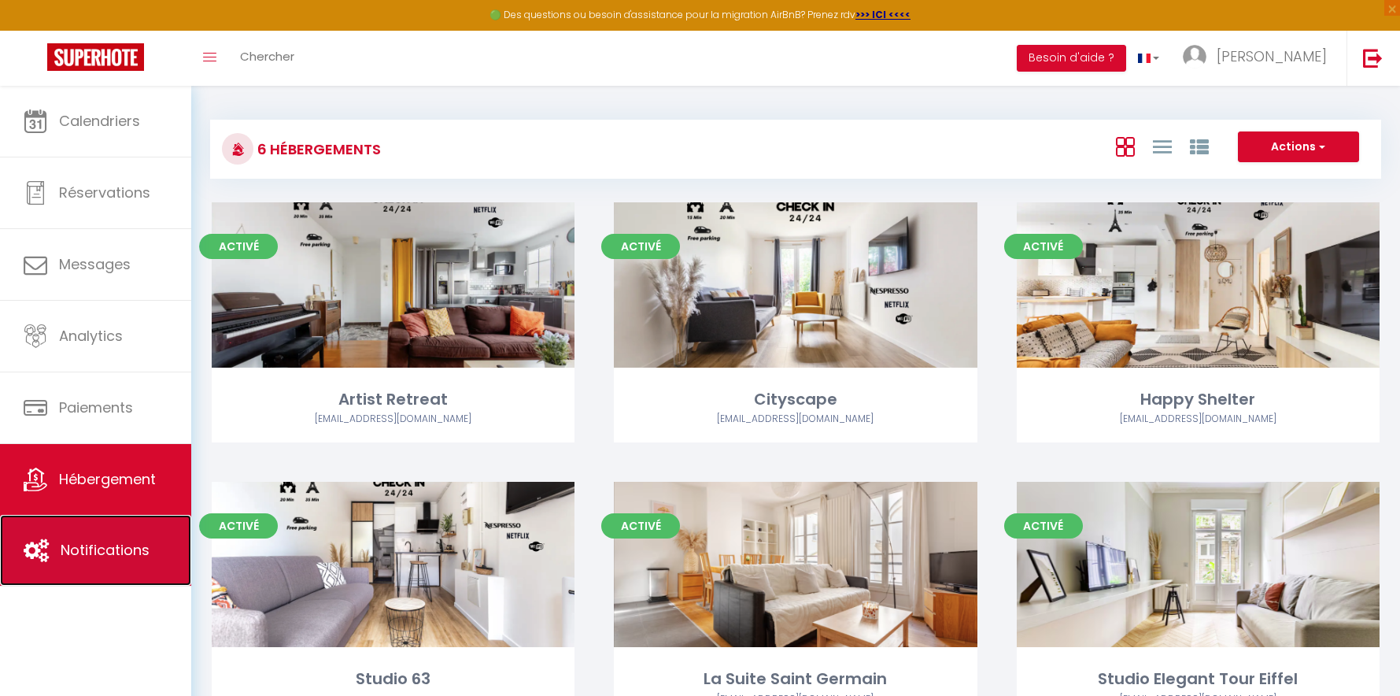
click at [104, 567] on link "Notifications" at bounding box center [95, 550] width 191 height 71
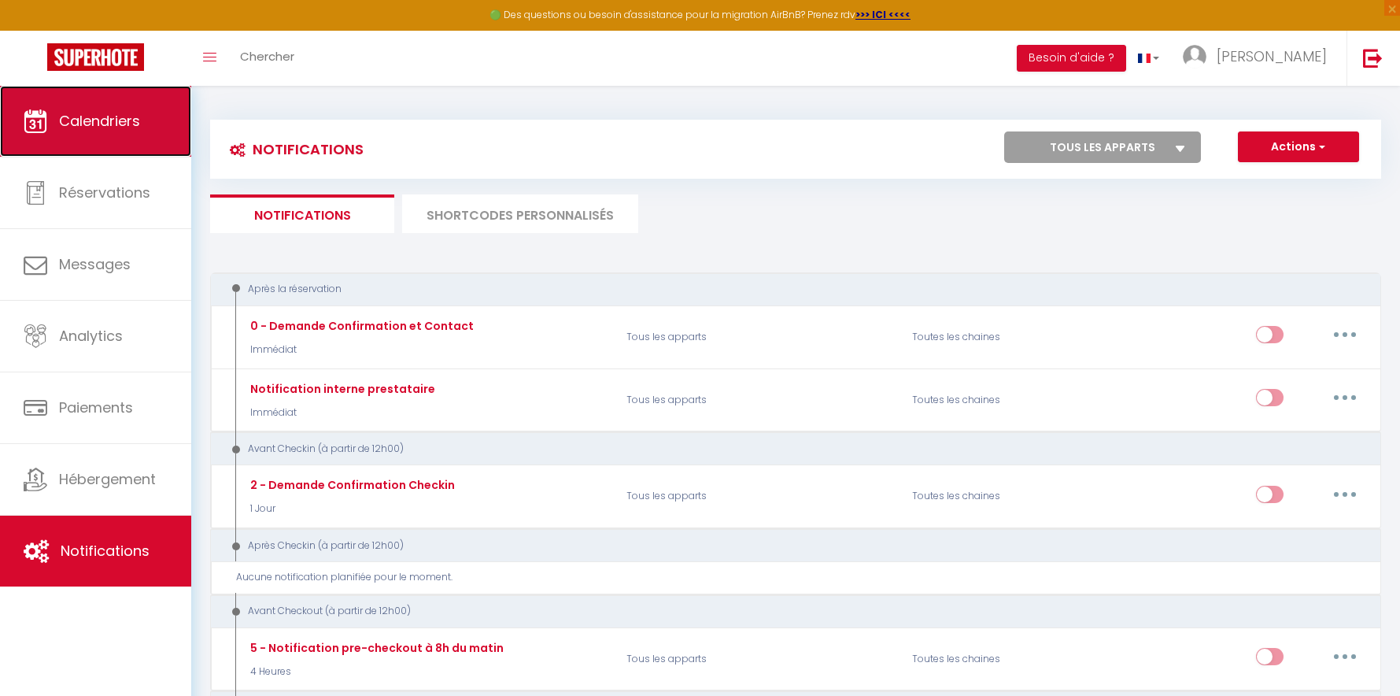
click at [120, 132] on link "Calendriers" at bounding box center [95, 121] width 191 height 71
